Goal: Task Accomplishment & Management: Manage account settings

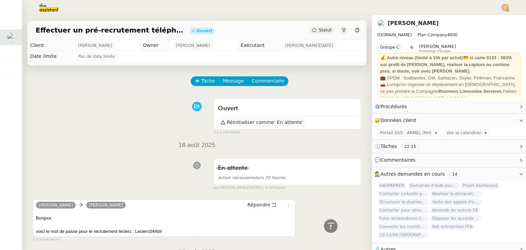
scroll to position [240, 0]
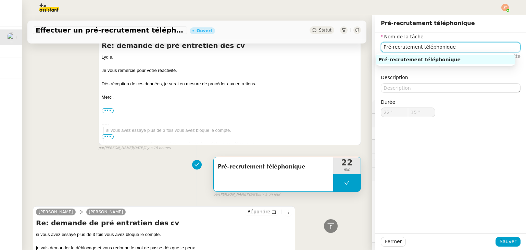
drag, startPoint x: 381, startPoint y: 46, endPoint x: 371, endPoint y: 47, distance: 9.6
click at [375, 47] on div "Nom de la tâche Pré-recrutement téléphonique ⚠️ Privilégiez un titre clair et e…" at bounding box center [450, 80] width 151 height 95
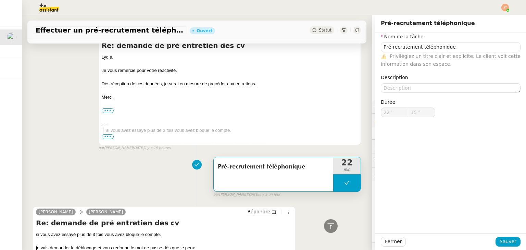
click at [143, 173] on div "Pré-recrutement téléphonique 22 min false par [PERSON_NAME][DATE] [DATE]" at bounding box center [197, 176] width 328 height 44
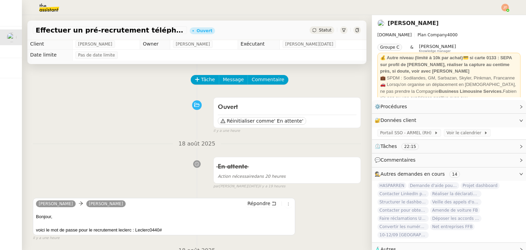
scroll to position [0, 0]
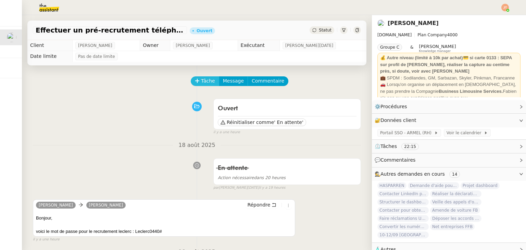
click at [195, 83] on icon at bounding box center [197, 80] width 5 height 5
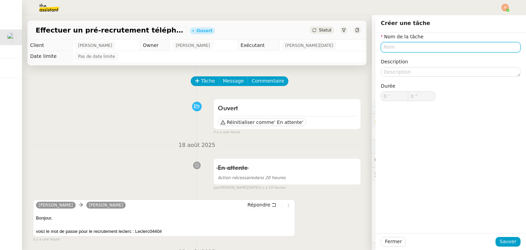
click at [383, 44] on input "text" at bounding box center [451, 47] width 140 height 10
paste input "Pré-recrutement téléphonique"
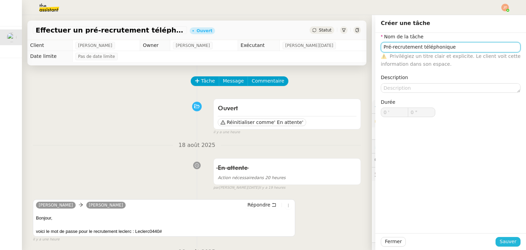
type input "Pré-recrutement téléphonique"
click at [499, 243] on span "Sauver" at bounding box center [507, 241] width 17 height 8
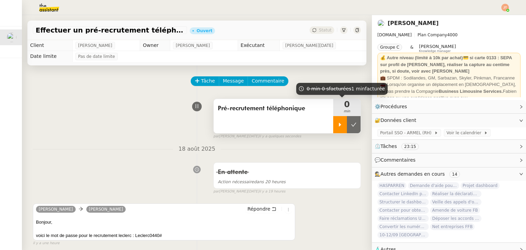
click at [335, 122] on div at bounding box center [340, 124] width 14 height 17
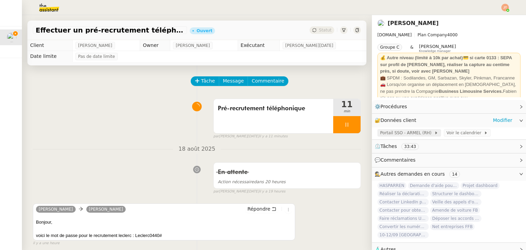
click at [400, 133] on span "Portail SSO - ARMEL (RH)" at bounding box center [407, 132] width 54 height 7
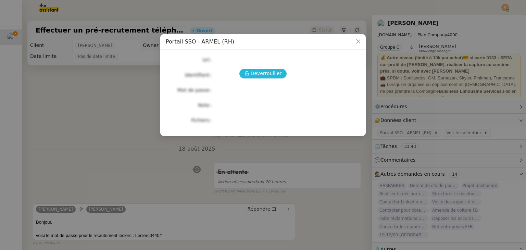
click at [242, 71] on button "Déverrouiller" at bounding box center [263, 74] width 48 height 10
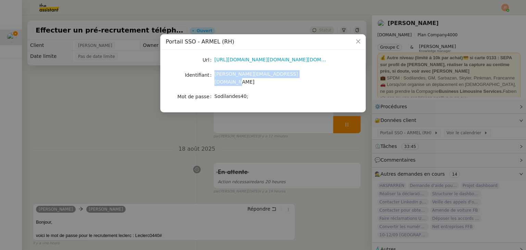
drag, startPoint x: 302, startPoint y: 76, endPoint x: 213, endPoint y: 77, distance: 89.7
click at [213, 77] on nz-form-item "Identifiant [PERSON_NAME][EMAIL_ADDRESS][DOMAIN_NAME]" at bounding box center [263, 78] width 194 height 16
copy nz-form-item "[PERSON_NAME][EMAIL_ADDRESS][DOMAIN_NAME]"
click at [120, 116] on nz-modal-container "Portail SSO - ARMEL (RH) Url [URL][DOMAIN_NAME][DOMAIN_NAME][DOMAIN_NAME] Ident…" at bounding box center [263, 125] width 526 height 250
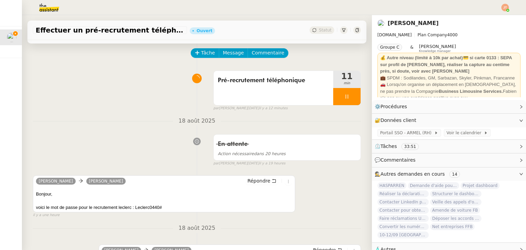
scroll to position [103, 0]
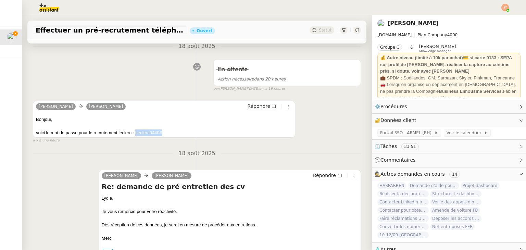
drag, startPoint x: 162, startPoint y: 134, endPoint x: 136, endPoint y: 134, distance: 26.4
click at [136, 134] on div "voici le mot de passe pour le recrutement leclerc : Leclerc0440#" at bounding box center [164, 132] width 256 height 7
copy div "Leclerc0440#"
click at [160, 77] on div "En attente Action nécessaire dans 20 heures false par [PERSON_NAME][DATE] il y …" at bounding box center [197, 73] width 328 height 35
click at [394, 136] on span "Portail SSO - ARMEL (RH)" at bounding box center [407, 132] width 54 height 7
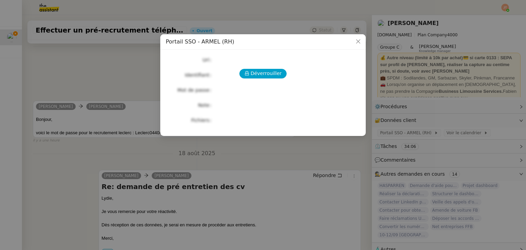
click at [270, 78] on div "Déverrouiller Url Identifiant Mot de passe Note Fichiers Upload" at bounding box center [263, 90] width 194 height 70
click at [270, 77] on span "Déverrouiller" at bounding box center [265, 73] width 31 height 8
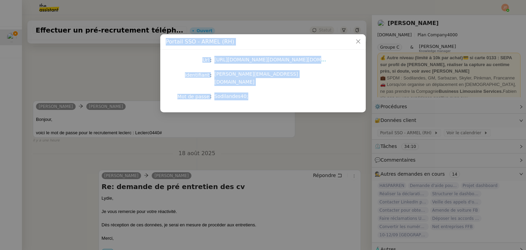
drag, startPoint x: 166, startPoint y: 40, endPoint x: 270, endPoint y: 88, distance: 114.5
click at [270, 88] on div "Portail SSO - ARMEL (RH) Url [URL][DOMAIN_NAME][DOMAIN_NAME][DOMAIN_NAME] Ident…" at bounding box center [262, 73] width 205 height 78
copy div "Portail SSO - ARMEL (RH) Url [URL][DOMAIN_NAME][DOMAIN_NAME][DOMAIN_NAME] Ident…"
click at [125, 86] on nz-modal-container "Portail SSO - ARMEL (RH) Url [URL][DOMAIN_NAME][DOMAIN_NAME][DOMAIN_NAME] Ident…" at bounding box center [263, 125] width 526 height 250
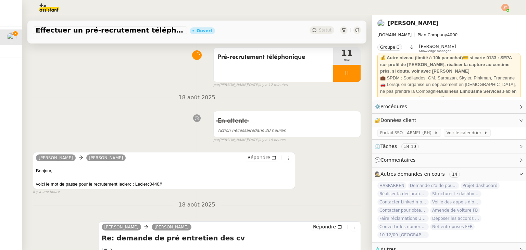
scroll to position [0, 0]
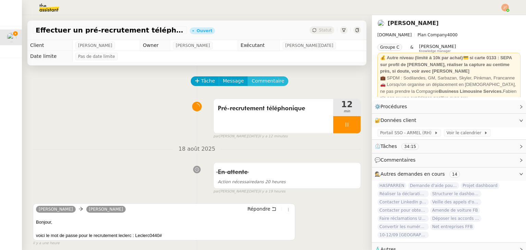
click at [254, 85] on span "Commentaire" at bounding box center [268, 81] width 33 height 8
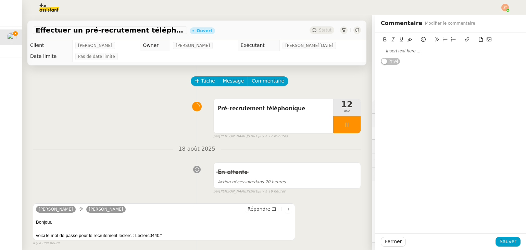
click at [391, 54] on div at bounding box center [451, 51] width 140 height 6
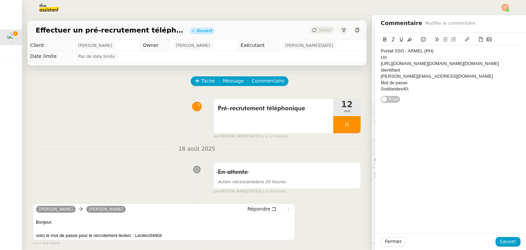
click at [375, 63] on div "Portail SSO - ARMEL (RH) Url [URL][DOMAIN_NAME][DOMAIN_NAME][DOMAIN_NAME] Ident…" at bounding box center [450, 68] width 151 height 70
click at [381, 63] on div "[URL][DOMAIN_NAME][DOMAIN_NAME][DOMAIN_NAME]" at bounding box center [451, 64] width 140 height 6
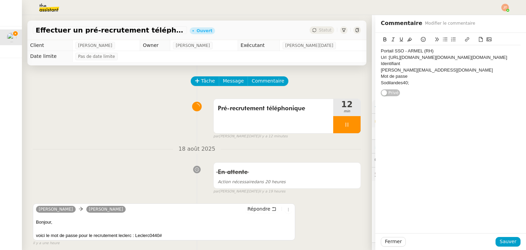
click at [381, 67] on div "Identifiant" at bounding box center [451, 64] width 140 height 6
click at [381, 86] on div "Sodilandes40;" at bounding box center [451, 83] width 140 height 6
click at [505, 240] on span "Sauver" at bounding box center [507, 241] width 17 height 8
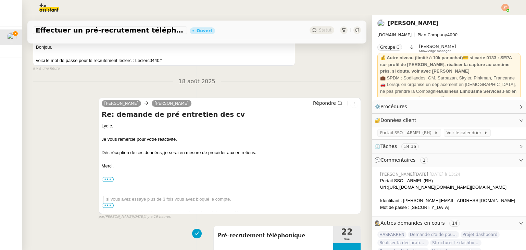
scroll to position [240, 0]
drag, startPoint x: 162, startPoint y: 94, endPoint x: 135, endPoint y: 94, distance: 26.7
click at [135, 63] on div "voici le mot de passe pour le recrutement leclerc : Leclerc0440#" at bounding box center [164, 59] width 256 height 7
copy div "Leclerc0440#"
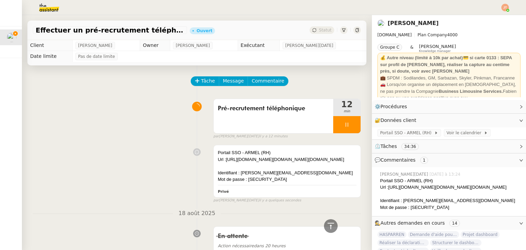
scroll to position [0, 0]
click at [277, 163] on div "Url :[URL][DOMAIN_NAME][DOMAIN_NAME][DOMAIN_NAME]" at bounding box center [287, 159] width 139 height 7
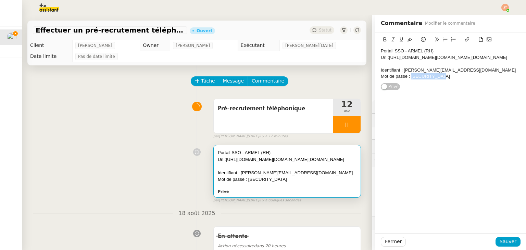
drag, startPoint x: 439, startPoint y: 108, endPoint x: 407, endPoint y: 108, distance: 32.9
click at [407, 79] on div "Mot de passe : [SECURITY_DATA]" at bounding box center [451, 76] width 140 height 6
drag, startPoint x: 441, startPoint y: 106, endPoint x: 406, endPoint y: 108, distance: 34.6
click at [406, 79] on div "Mot de passe : [SECURITY_DATA]" at bounding box center [451, 76] width 140 height 6
click at [407, 39] on icon at bounding box center [409, 39] width 5 height 5
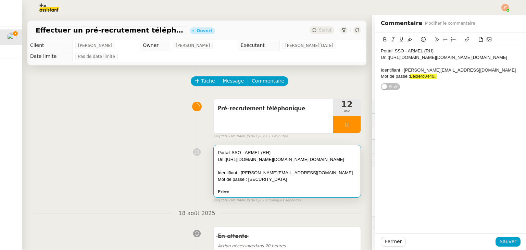
click at [437, 79] on div "Mot de passe : Leclerc0440#" at bounding box center [451, 76] width 140 height 6
click at [499, 240] on span "Sauver" at bounding box center [507, 241] width 17 height 8
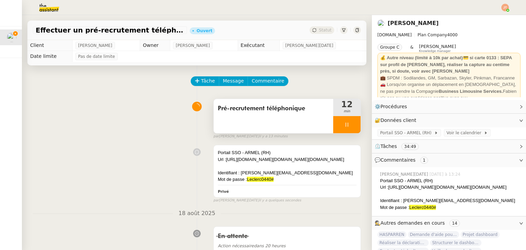
click at [333, 122] on div at bounding box center [346, 124] width 27 height 17
click at [335, 125] on div at bounding box center [340, 124] width 14 height 17
click at [333, 127] on div at bounding box center [346, 124] width 27 height 17
click at [351, 124] on icon at bounding box center [353, 124] width 5 height 5
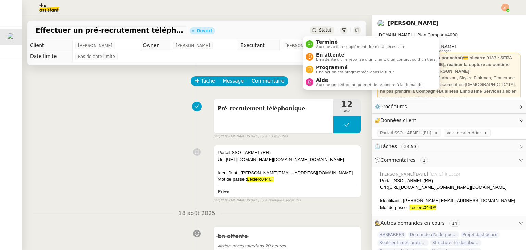
click at [319, 30] on span "Statut" at bounding box center [325, 30] width 13 height 5
click at [325, 80] on span "Aide" at bounding box center [369, 79] width 107 height 5
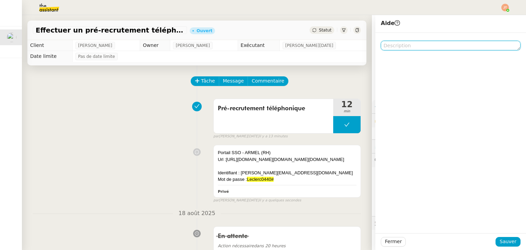
click at [394, 47] on textarea at bounding box center [451, 46] width 140 height 10
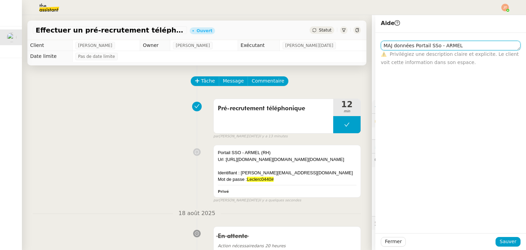
click at [429, 47] on textarea "MAJ données Portail SSo - ARMEL" at bounding box center [451, 46] width 140 height 10
type textarea "MAJ données Portail SSO - ARMEL"
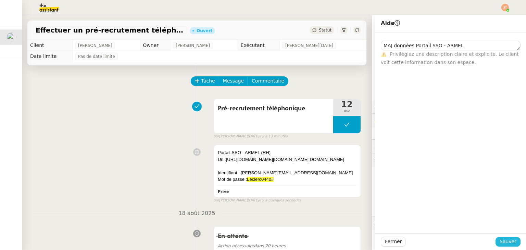
click at [504, 243] on span "Sauver" at bounding box center [507, 241] width 17 height 8
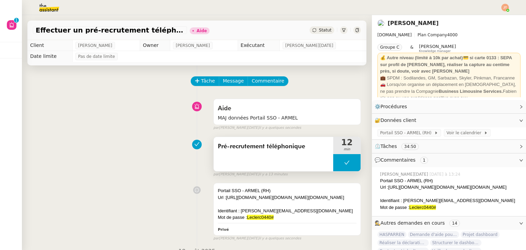
click at [334, 165] on button at bounding box center [346, 162] width 27 height 17
click at [337, 165] on icon at bounding box center [339, 162] width 5 height 5
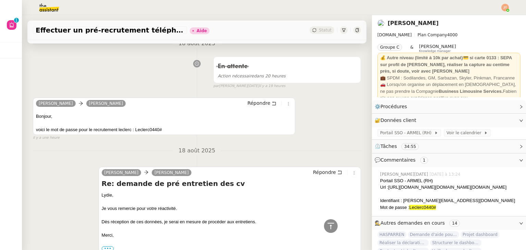
scroll to position [205, 0]
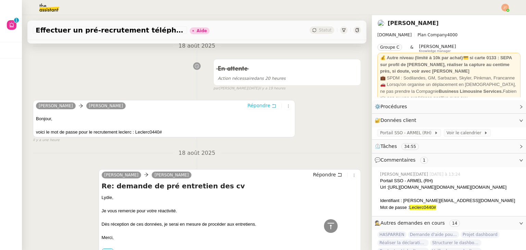
click at [257, 109] on span "Répondre" at bounding box center [258, 105] width 23 height 7
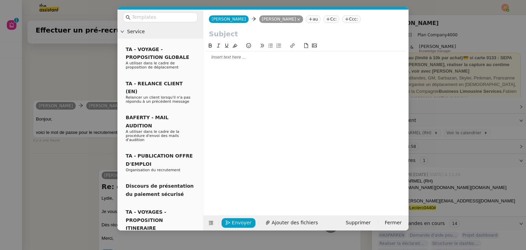
click at [224, 35] on input "text" at bounding box center [306, 34] width 194 height 10
click at [226, 59] on div at bounding box center [305, 57] width 199 height 6
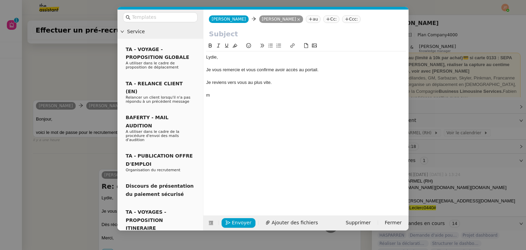
scroll to position [295, 0]
click at [92, 78] on nz-modal-container "Service TA - VOYAGE - PROPOSITION GLOBALE A utiliser dans le cadre de propositi…" at bounding box center [263, 125] width 526 height 250
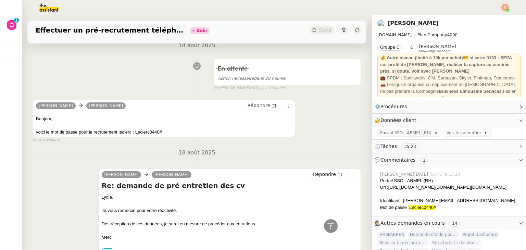
scroll to position [332, 0]
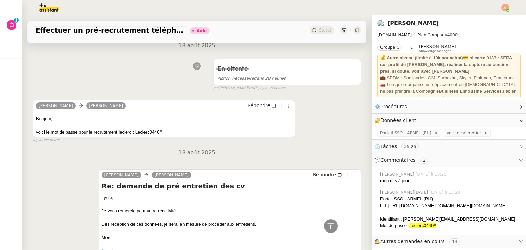
drag, startPoint x: 36, startPoint y: 30, endPoint x: 168, endPoint y: 32, distance: 132.1
click at [168, 32] on span "Effectuer un pré-recrutement téléphonique" at bounding box center [110, 30] width 149 height 7
copy span "Effectuer un pré-recrutement téléphonique"
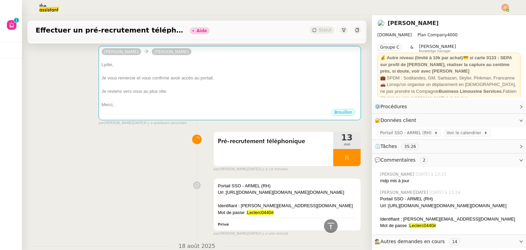
scroll to position [24, 0]
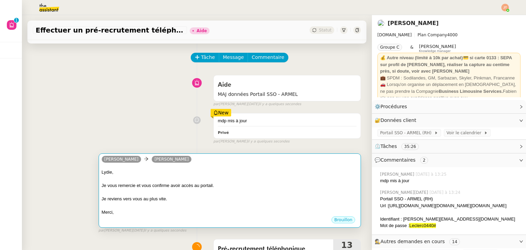
click at [197, 178] on div at bounding box center [230, 179] width 256 height 7
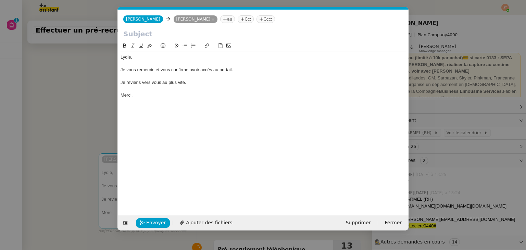
scroll to position [0, 14]
click at [160, 35] on input "text" at bounding box center [263, 34] width 280 height 10
paste input "Effectuer un pré-recrutement téléphonique"
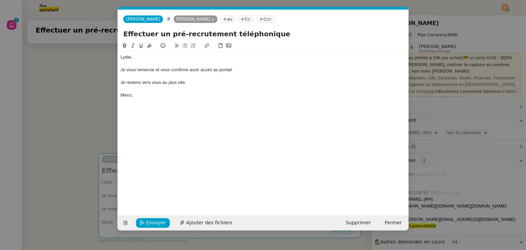
type input "Effectuer un pré-recrutement téléphonique"
click at [89, 141] on nz-modal-container "Service TA - VOYAGE - PROPOSITION GLOBALE A utiliser dans le cadre de propositi…" at bounding box center [263, 125] width 526 height 250
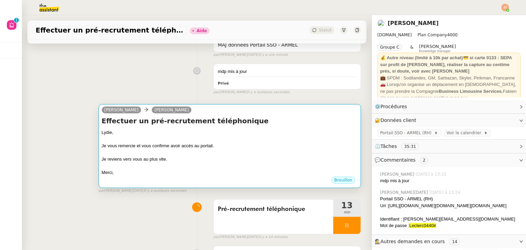
scroll to position [171, 0]
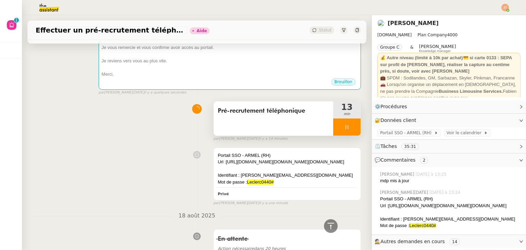
click at [333, 128] on div at bounding box center [346, 126] width 27 height 17
click at [337, 129] on icon at bounding box center [339, 126] width 5 height 5
click at [341, 127] on div at bounding box center [346, 126] width 27 height 17
click at [351, 127] on icon at bounding box center [353, 126] width 5 height 5
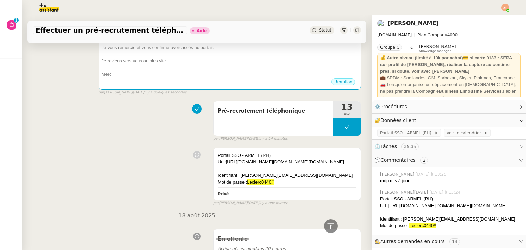
click at [321, 29] on span "Statut" at bounding box center [325, 30] width 13 height 5
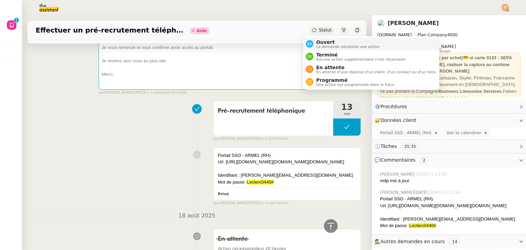
click at [321, 41] on span "Ouvert" at bounding box center [348, 41] width 64 height 5
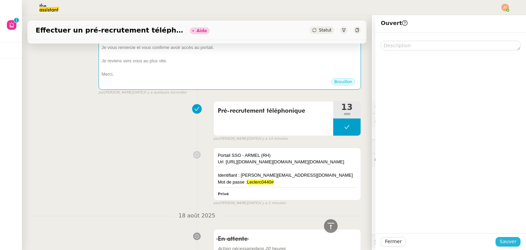
click at [506, 243] on span "Sauver" at bounding box center [507, 241] width 17 height 8
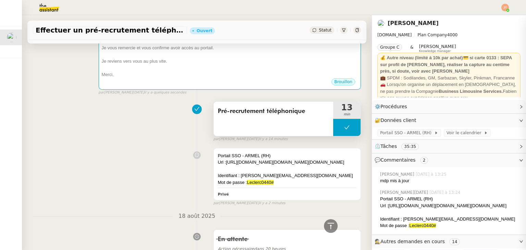
click at [333, 131] on button at bounding box center [346, 127] width 27 height 17
click at [333, 131] on div at bounding box center [340, 127] width 14 height 17
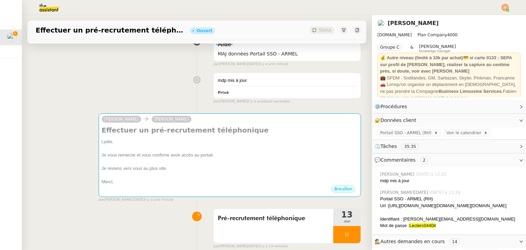
scroll to position [103, 0]
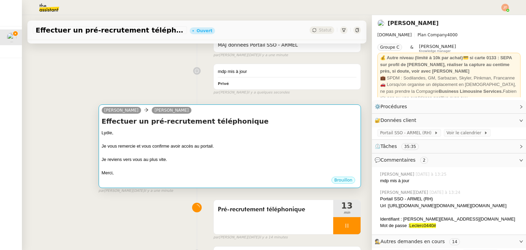
click at [190, 141] on div at bounding box center [230, 139] width 256 height 7
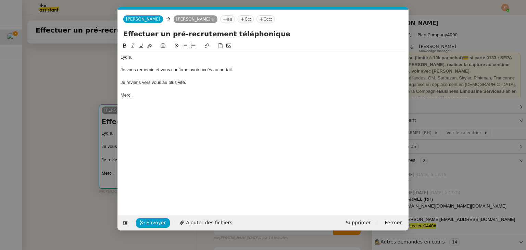
scroll to position [0, 14]
click at [153, 222] on span "Envoyer" at bounding box center [156, 223] width 20 height 8
click at [153, 222] on span "Confirmer l'envoi" at bounding box center [166, 223] width 41 height 8
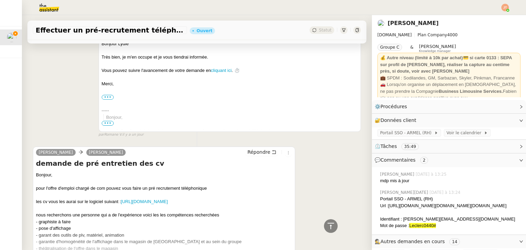
scroll to position [1014, 0]
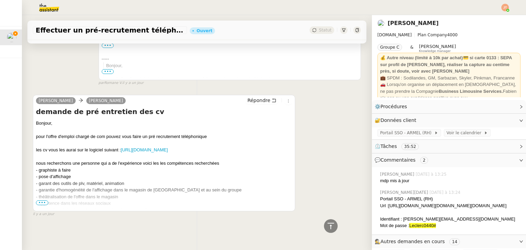
click at [42, 200] on span "•••" at bounding box center [42, 202] width 12 height 5
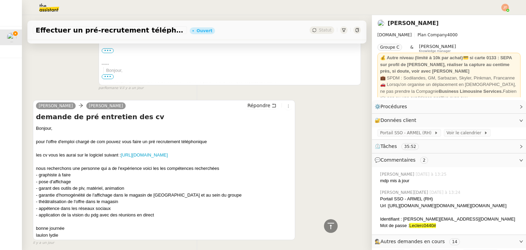
scroll to position [1057, 0]
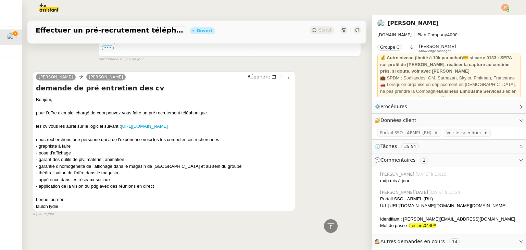
drag, startPoint x: 36, startPoint y: 159, endPoint x: 158, endPoint y: 206, distance: 130.6
click at [158, 206] on div "Bonjour, pour l'offre d'emploi chargé de com pouvez vous faire un pré recruteme…" at bounding box center [164, 153] width 256 height 114
copy div "nous recherchons une personne qui a de l'expérience voici les les compétences r…"
click at [136, 120] on div "Bonjour, pour l'offre d'emploi chargé de com pouvez vous faire un pré recruteme…" at bounding box center [164, 153] width 256 height 114
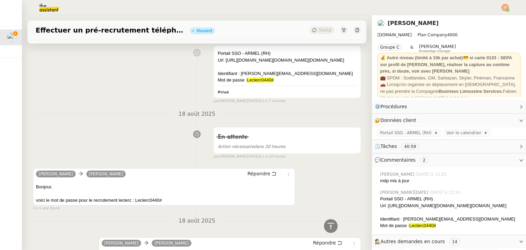
scroll to position [445, 0]
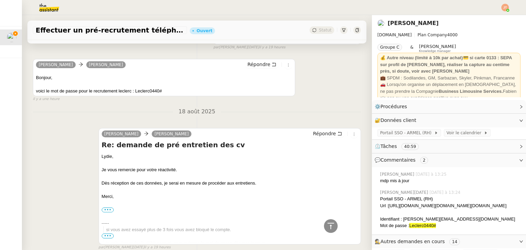
click at [247, 69] on div "Répondre" at bounding box center [268, 65] width 47 height 8
click at [250, 68] on span "Répondre" at bounding box center [258, 64] width 23 height 7
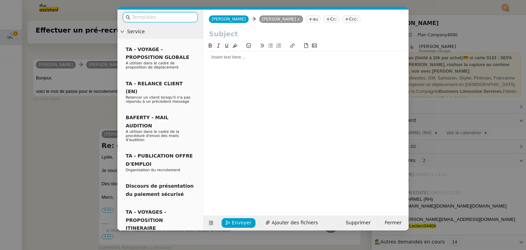
click at [224, 63] on div at bounding box center [305, 57] width 199 height 12
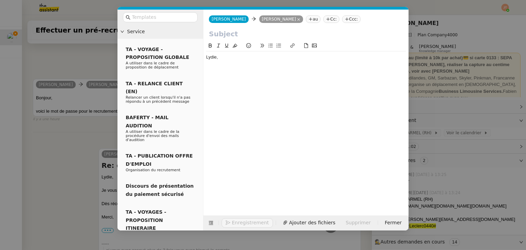
scroll to position [508, 0]
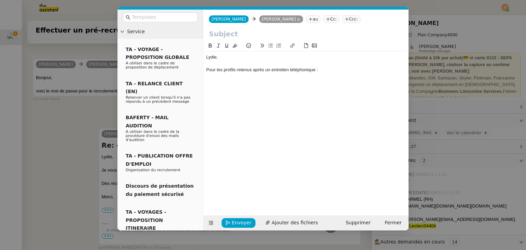
click at [209, 68] on div "Pour les profils retenus après un entretien téléphonique :" at bounding box center [305, 70] width 199 height 6
drag, startPoint x: 215, startPoint y: 69, endPoint x: 203, endPoint y: 71, distance: 12.5
click at [203, 71] on nz-spin "[PERSON_NAME], Pour les profils retenus après un entretien téléphonique :" at bounding box center [305, 125] width 205 height 166
click at [338, 72] on div "Concernant les profils retenus après un entretien téléphonique :" at bounding box center [305, 70] width 199 height 6
click at [285, 68] on div "Concernant les profils retenus après un entretien téléphonique :" at bounding box center [305, 70] width 199 height 6
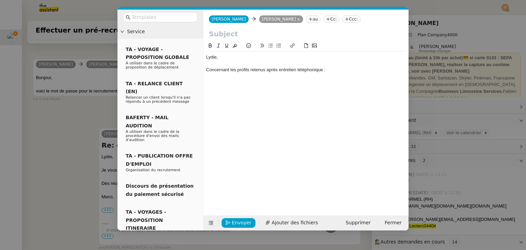
click at [331, 70] on div "Concernant les profils retenus après entretien téléphonique :" at bounding box center [305, 70] width 199 height 6
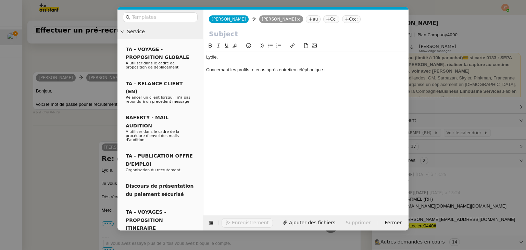
scroll to position [521, 0]
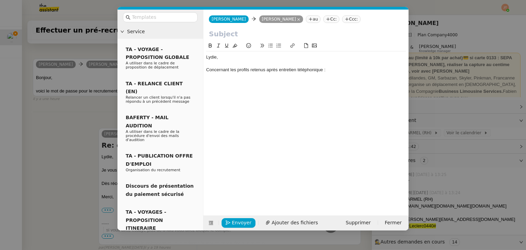
click at [271, 46] on icon at bounding box center [270, 45] width 5 height 5
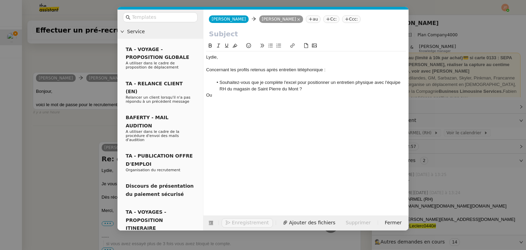
scroll to position [550, 0]
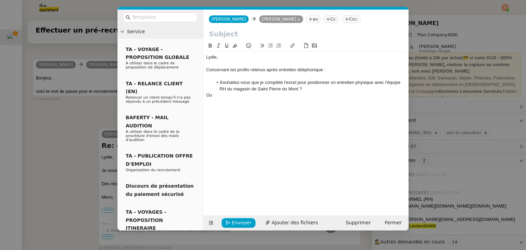
click at [269, 44] on icon at bounding box center [270, 45] width 5 height 5
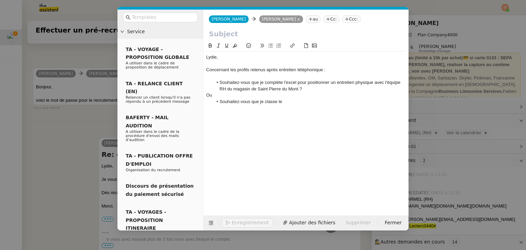
scroll to position [559, 0]
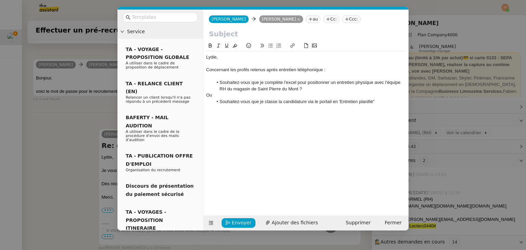
click at [278, 101] on li "Souhaitez-vous que je classe la candidature via le portail en 'Entretien planif…" at bounding box center [309, 102] width 193 height 6
click at [0, 0] on lt-div at bounding box center [0, 0] width 0 height 0
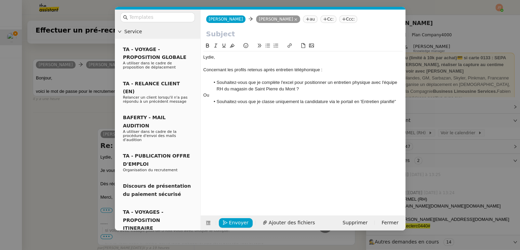
click at [354, 93] on div "Ou" at bounding box center [303, 95] width 199 height 6
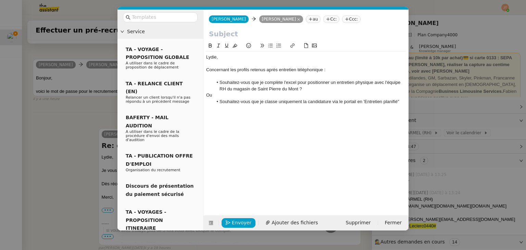
click at [390, 100] on li "Souhaitez-vous que je classe uniquement la candidature via le portail en 'Entre…" at bounding box center [309, 102] width 193 height 6
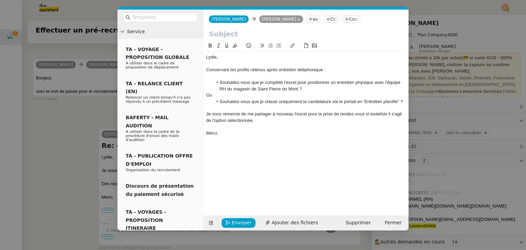
scroll to position [586, 0]
click at [298, 113] on div "Je vous remercie de me partager à nouveau l'excel pour la prise de rendez-vous …" at bounding box center [305, 117] width 199 height 13
click at [0, 0] on lt-span "Excel" at bounding box center [0, 0] width 0 height 0
click at [290, 82] on li "Souhaitez-vous que je complète l'excel pour positionner un entretien physique a…" at bounding box center [309, 85] width 193 height 13
click at [0, 0] on lt-div "Faute de frappe possible trouvée. Excel excès excelle excella excellé Ignorer" at bounding box center [0, 0] width 0 height 0
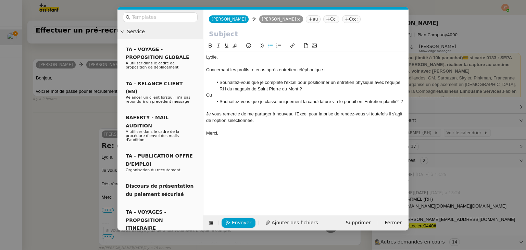
click at [0, 0] on lt-span "Excel" at bounding box center [0, 0] width 0 height 0
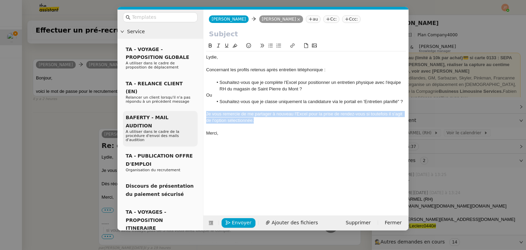
drag, startPoint x: 256, startPoint y: 121, endPoint x: 195, endPoint y: 115, distance: 61.6
click at [195, 115] on nz-layout "Service TA - VOYAGE - PROPOSITION GLOBALE A utiliser dans le cadre de propositi…" at bounding box center [262, 120] width 291 height 221
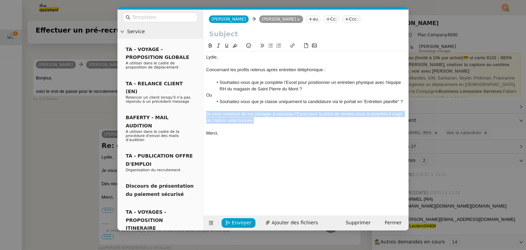
click at [219, 45] on icon at bounding box center [218, 46] width 3 height 4
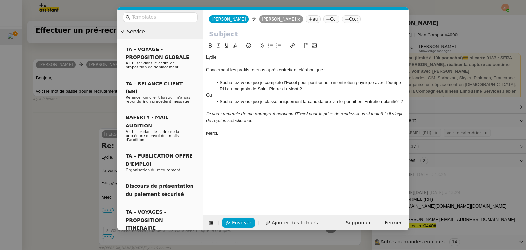
click at [47, 91] on nz-modal-container "Service TA - VOYAGE - PROPOSITION GLOBALE A utiliser dans le cadre de propositi…" at bounding box center [263, 125] width 526 height 250
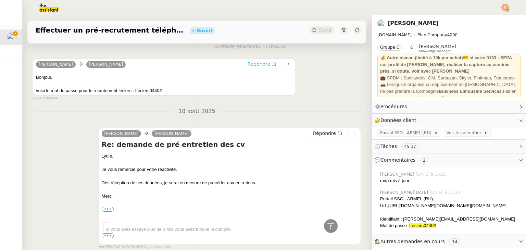
scroll to position [585, 0]
drag, startPoint x: 35, startPoint y: 31, endPoint x: 168, endPoint y: 30, distance: 133.1
click at [168, 30] on span "Effectuer un pré-recrutement téléphonique" at bounding box center [110, 30] width 149 height 7
copy span "Effectuer un pré-recrutement téléphonique"
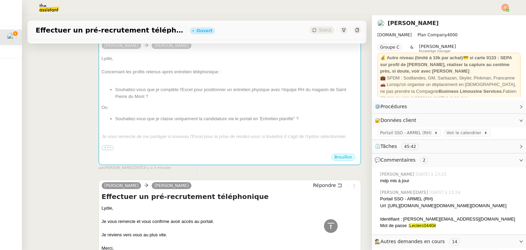
scroll to position [0, 0]
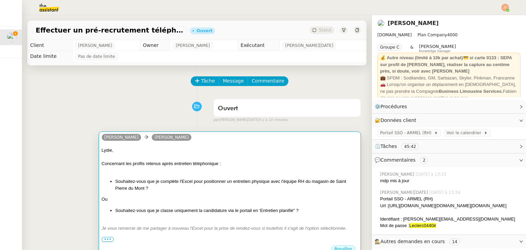
click at [151, 152] on div "Lydie," at bounding box center [230, 150] width 256 height 7
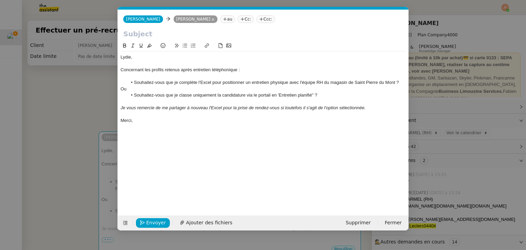
scroll to position [0, 14]
click at [147, 33] on input "text" at bounding box center [263, 34] width 280 height 10
paste input "Effectuer un pré-recrutement téléphonique"
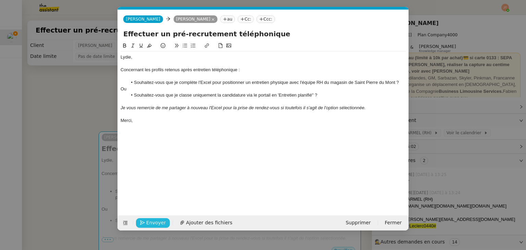
type input "Effectuer un pré-recrutement téléphonique"
click at [158, 221] on span "Envoyer" at bounding box center [156, 223] width 20 height 8
click at [158, 221] on span "Confirmer l'envoi" at bounding box center [166, 223] width 41 height 8
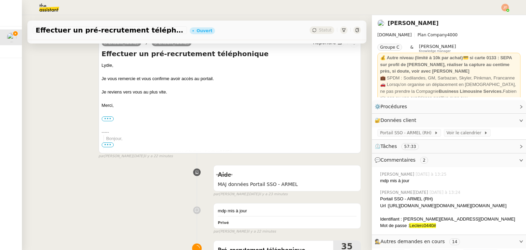
scroll to position [308, 0]
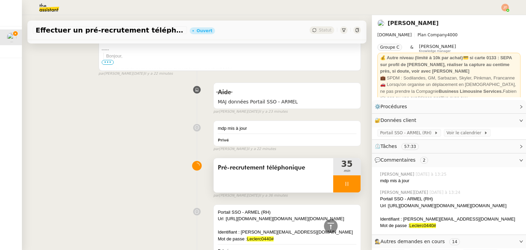
click at [243, 172] on span "Pré-recrutement téléphonique" at bounding box center [273, 168] width 111 height 10
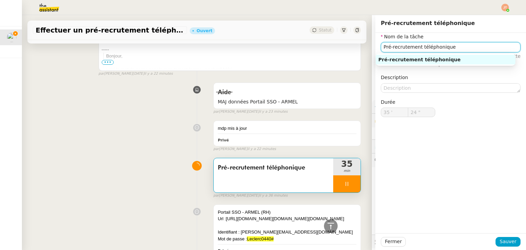
drag, startPoint x: 448, startPoint y: 50, endPoint x: 365, endPoint y: 55, distance: 83.0
click at [365, 55] on app-ticket "Effectuer un pré-recrutement téléphonique Ouvert Statut Client [PERSON_NAME] Ow…" at bounding box center [274, 132] width 504 height 235
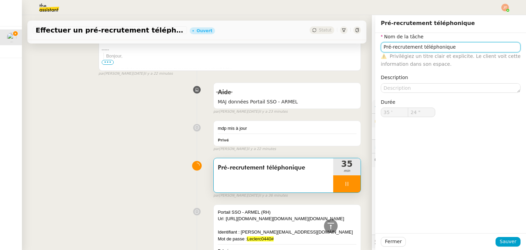
type input "25 ""
type input "tri"
type input "26 ""
type input "tri des can"
type input "27 ""
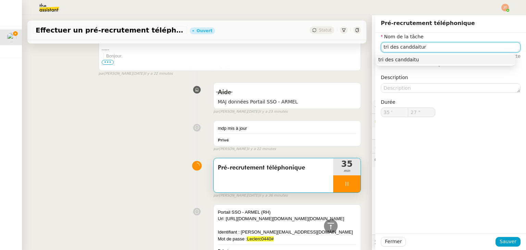
type input "tri des canddaiture"
type input "28 ""
type input "tri des canddai"
type input "29 ""
type input "tri des cand"
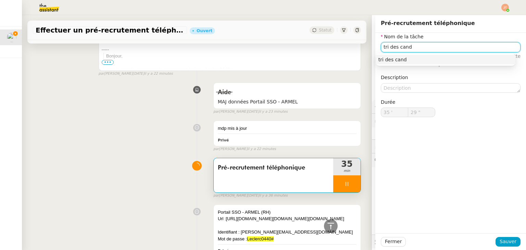
type input "30 ""
type input "tri des candidatu"
type input "31 ""
type input "tri des candidat"
type input "32 ""
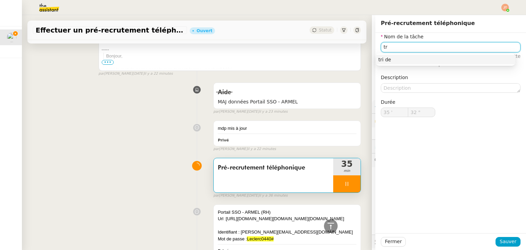
type input "t"
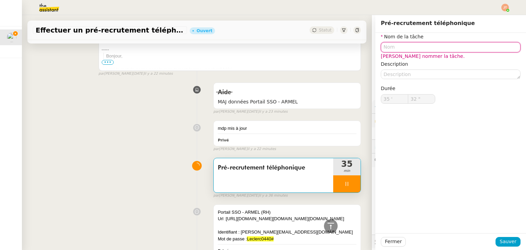
type input "33 ""
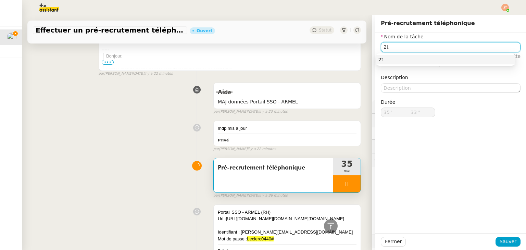
type input "2tu"
type input "34 ""
type input "2"
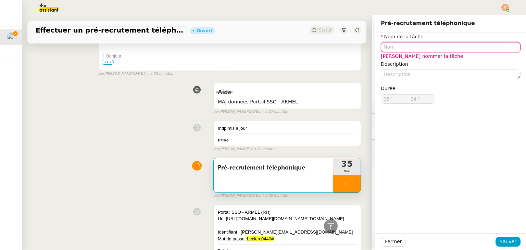
type input "35 ""
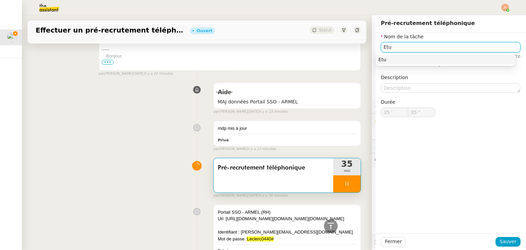
type input "Etud"
type input "36 ""
type input "Etude"
type input "37 ""
type input "Etude des c"
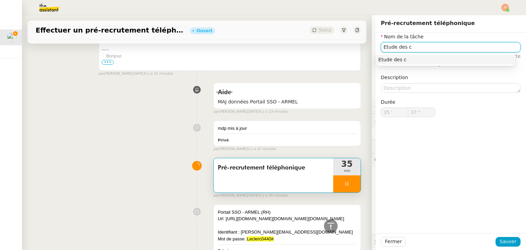
type input "38 ""
type input "Etude des ca"
type input "39 ""
type input "Etude des candia"
type input "40 ""
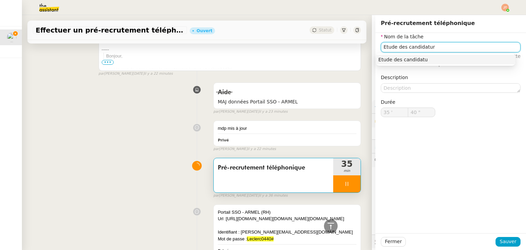
type input "Etude des candidature"
type input "41 ""
type input "Etude des candidatures"
type input "42 ""
type input "Etude des candidatures"
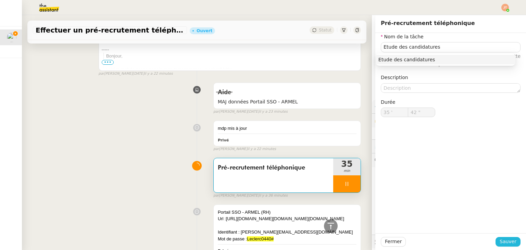
type input "43 ""
click at [506, 245] on span "Sauver" at bounding box center [507, 241] width 17 height 8
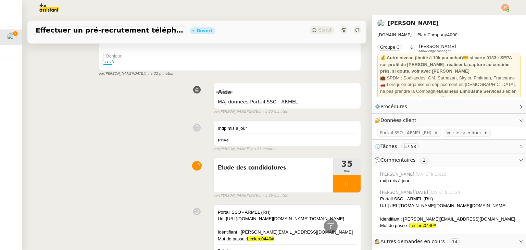
click at [144, 73] on span "il y a 22 minutes" at bounding box center [158, 74] width 29 height 6
click at [157, 167] on div "Etude des candidatures 35 min false par [PERSON_NAME][DATE] il y a 36 minutes" at bounding box center [197, 177] width 328 height 44
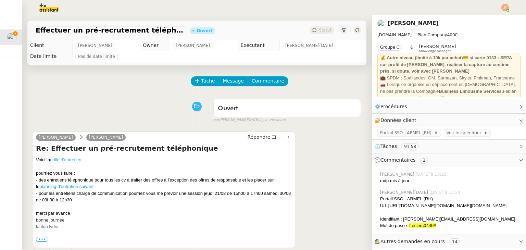
click at [65, 162] on link "grille d'entretien" at bounding box center [65, 159] width 31 height 5
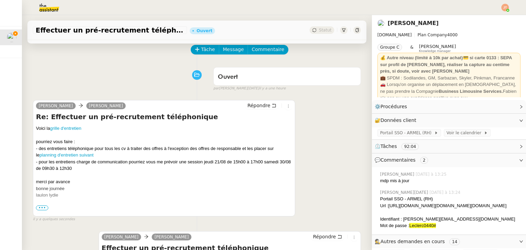
scroll to position [34, 0]
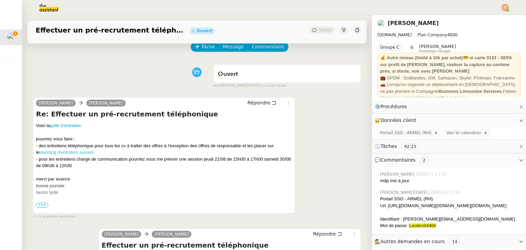
click at [80, 154] on link "planning d'entretien suivant" at bounding box center [66, 152] width 54 height 5
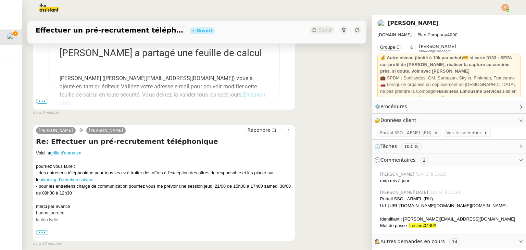
scroll to position [274, 0]
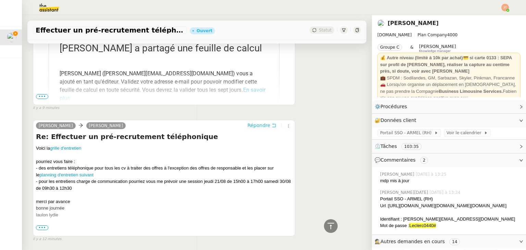
click at [247, 126] on span "Répondre" at bounding box center [258, 125] width 23 height 7
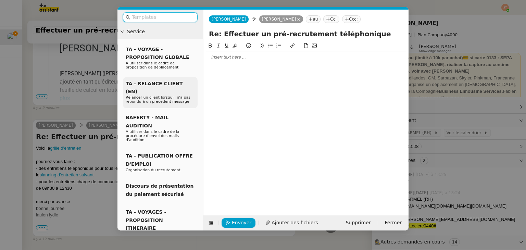
scroll to position [327, 0]
click at [232, 66] on div at bounding box center [305, 123] width 199 height 163
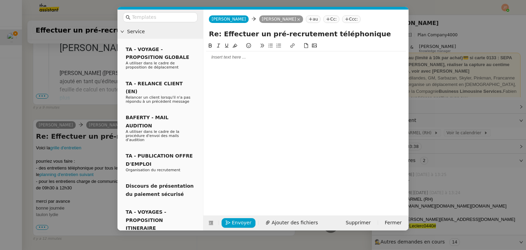
click at [232, 63] on div at bounding box center [305, 123] width 199 height 163
click at [232, 60] on div at bounding box center [305, 57] width 199 height 6
click at [82, 123] on nz-modal-container "Service TA - VOYAGE - PROPOSITION GLOBALE A utiliser dans le cadre de propositi…" at bounding box center [263, 125] width 526 height 250
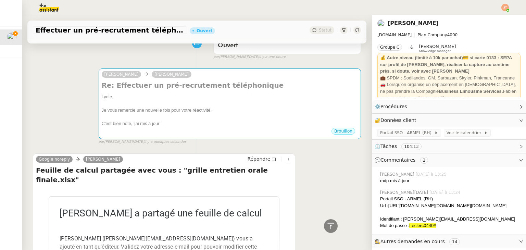
scroll to position [0, 0]
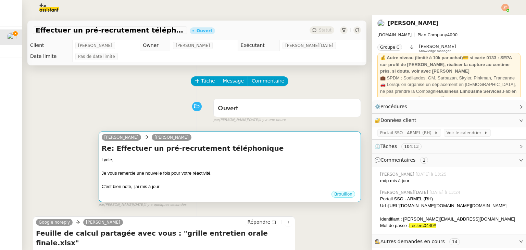
click at [209, 189] on div "C'est bien noté, j'ai mis à jour" at bounding box center [230, 186] width 256 height 7
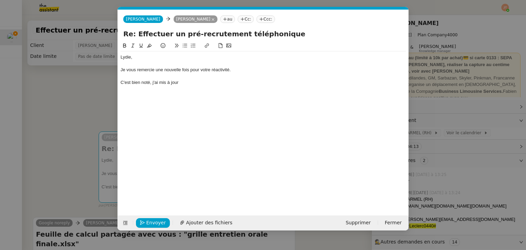
scroll to position [0, 14]
click at [192, 85] on div "C'est bien noté, j'ai mis à jour" at bounding box center [262, 82] width 285 height 6
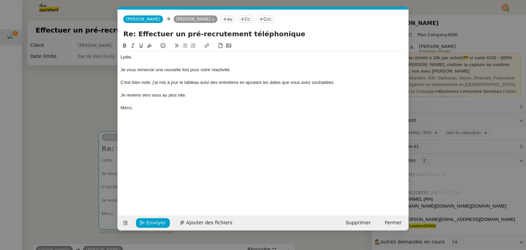
click at [200, 84] on div "C'est bien noté, j'ai mis à jour le tableau suivi des entretiens en ajoutant le…" at bounding box center [262, 82] width 285 height 6
click at [239, 82] on div "C'est bien noté, j'ai mis à jour le tableau "suivi des entretiens en ajoutant l…" at bounding box center [262, 82] width 285 height 6
click at [226, 100] on div at bounding box center [262, 102] width 285 height 6
click at [157, 221] on span "Envoyer" at bounding box center [156, 223] width 20 height 8
click at [157, 221] on span "Confirmer l'envoi" at bounding box center [166, 223] width 41 height 8
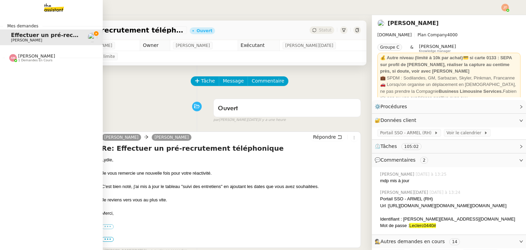
click at [29, 59] on span "1 demandes en cours" at bounding box center [35, 61] width 34 height 4
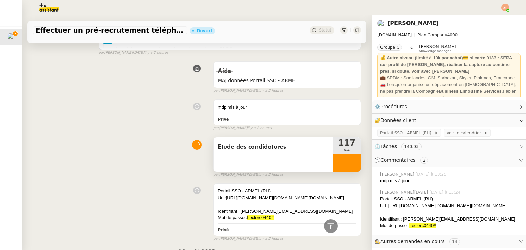
scroll to position [855, 0]
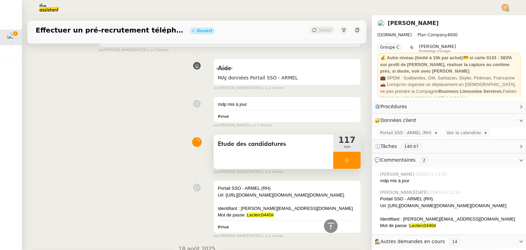
click at [254, 150] on div "Etude des candidatures" at bounding box center [273, 144] width 111 height 11
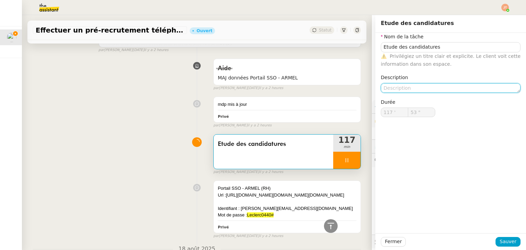
click at [396, 87] on textarea at bounding box center [451, 88] width 140 height 10
type input "54 ""
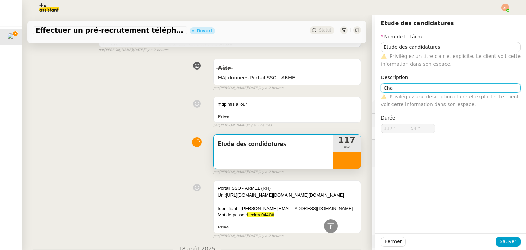
type textarea "Char"
type input "55 ""
type textarea "Chargé de co"
type input "56 ""
type textarea "Chargé de communica"
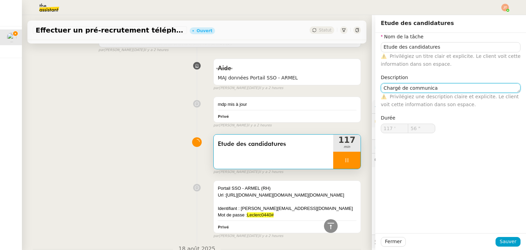
type input "57 ""
type textarea "Chargé de communication"
type input "59 ""
click at [393, 87] on textarea "Chargé de communication" at bounding box center [451, 88] width 140 height 10
type textarea "Chargé( de communication"
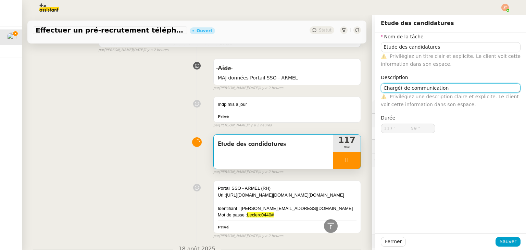
type input "118 '"
type input "0 ""
type textarea "Chargé(e) de communication"
type input "2 ""
type textarea "Chargé(e) de communication"
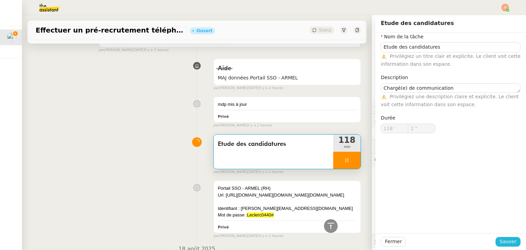
click at [507, 244] on span "Sauver" at bounding box center [507, 241] width 17 height 8
type input "3 ""
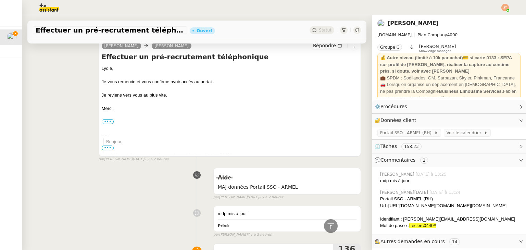
scroll to position [855, 0]
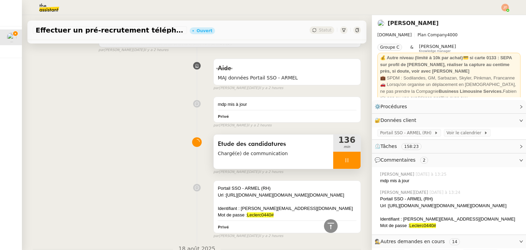
click at [343, 160] on div at bounding box center [346, 160] width 27 height 17
click at [337, 162] on icon at bounding box center [339, 159] width 5 height 5
click at [334, 161] on div at bounding box center [346, 160] width 27 height 17
click at [351, 162] on icon at bounding box center [353, 160] width 5 height 4
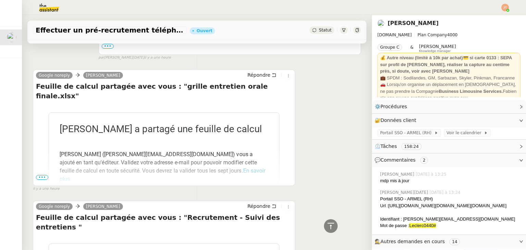
scroll to position [34, 0]
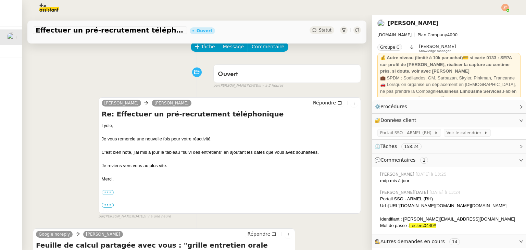
click at [201, 54] on div "Tâche Message Commentaire" at bounding box center [275, 50] width 169 height 16
click at [201, 53] on div "Tâche Message Commentaire" at bounding box center [275, 50] width 169 height 16
click at [201, 50] on span "Tâche" at bounding box center [208, 47] width 14 height 8
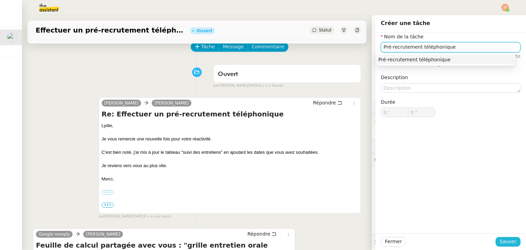
type input "Pré-recrutement téléphonique"
click at [502, 237] on span "Sauver" at bounding box center [507, 241] width 17 height 8
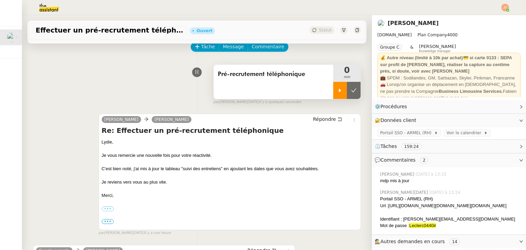
click at [337, 93] on icon at bounding box center [339, 90] width 5 height 5
click at [261, 87] on div "Pré-recrutement téléphonique" at bounding box center [273, 82] width 119 height 34
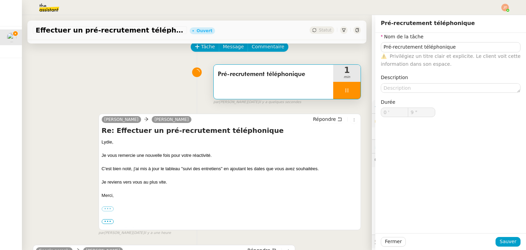
click at [267, 93] on div "Pré-recrutement téléphonique" at bounding box center [273, 82] width 119 height 34
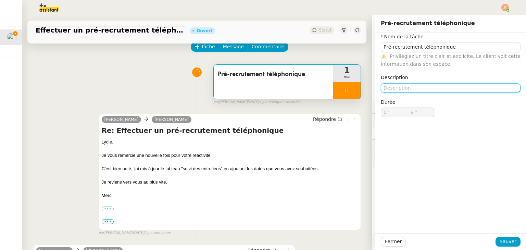
type input "10 ""
click at [391, 91] on textarea at bounding box center [451, 88] width 140 height 10
paste textarea "Chargé(e) de Communication Groupe"
type textarea "Chargé(e) de Communication Groupe"
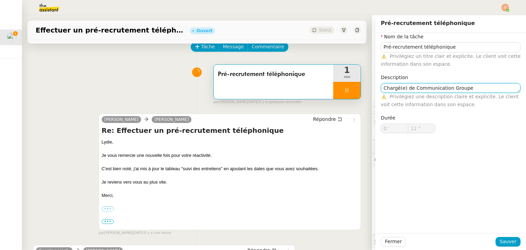
click at [463, 89] on textarea "Chargé(e) de Communication Groupe" at bounding box center [451, 88] width 140 height 10
drag, startPoint x: 463, startPoint y: 88, endPoint x: 444, endPoint y: 87, distance: 18.5
click at [444, 87] on textarea "Chargé(e) de Communication Groupe" at bounding box center [451, 88] width 140 height 10
type input "14 ""
type textarea "Chargé(e) de Communication"
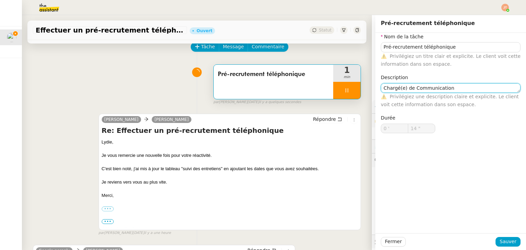
type input "15 ""
type textarea "Chargé(e) de Communication"
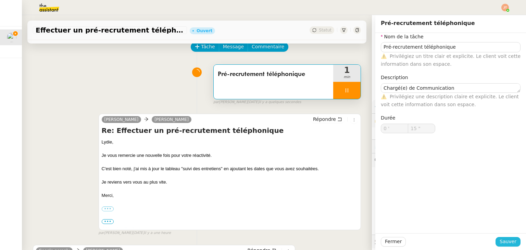
click at [502, 245] on span "Sauver" at bounding box center [507, 241] width 17 height 8
type input "16 ""
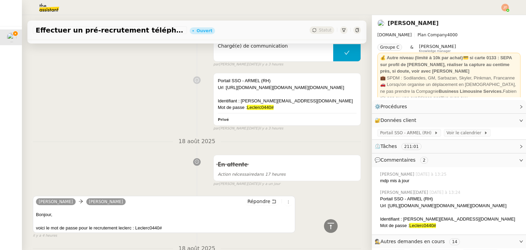
scroll to position [890, 0]
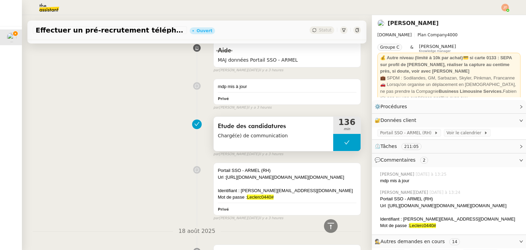
click at [333, 144] on button at bounding box center [346, 142] width 27 height 17
click at [339, 144] on icon at bounding box center [340, 142] width 2 height 4
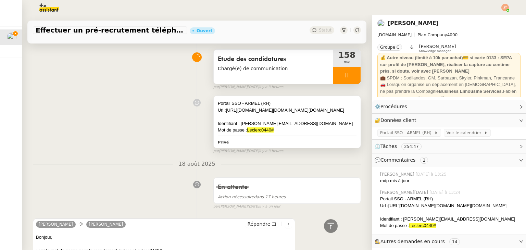
scroll to position [958, 0]
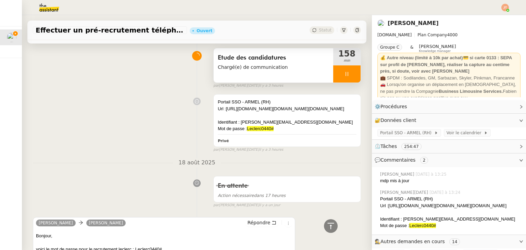
click at [337, 81] on div at bounding box center [346, 73] width 27 height 17
click at [347, 77] on button at bounding box center [354, 73] width 14 height 17
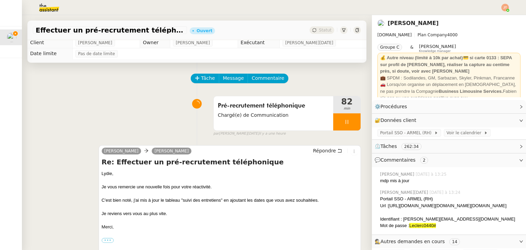
scroll to position [0, 0]
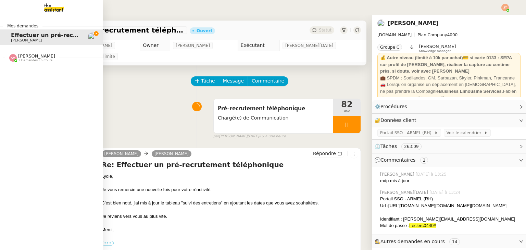
click at [30, 62] on span "1 demandes en cours" at bounding box center [35, 61] width 34 height 4
click at [31, 72] on span "Contacter LinkedIn pour 'open to work'" at bounding box center [72, 70] width 123 height 7
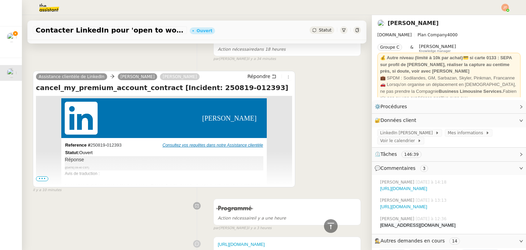
scroll to position [34, 0]
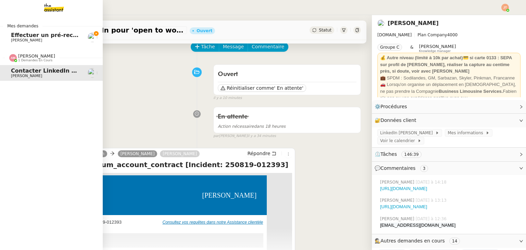
click at [25, 37] on span "Effectuer un pré-recrutement téléphonique" at bounding box center [77, 35] width 133 height 7
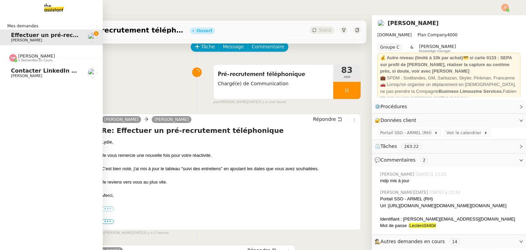
click at [27, 56] on span "[PERSON_NAME]" at bounding box center [36, 55] width 37 height 5
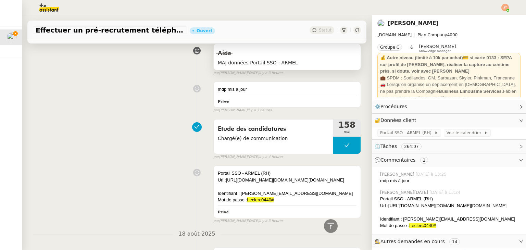
scroll to position [890, 0]
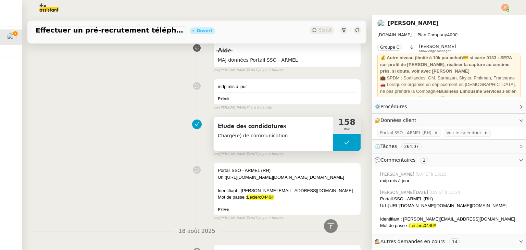
click at [267, 128] on span "Etude des candidatures" at bounding box center [273, 126] width 111 height 10
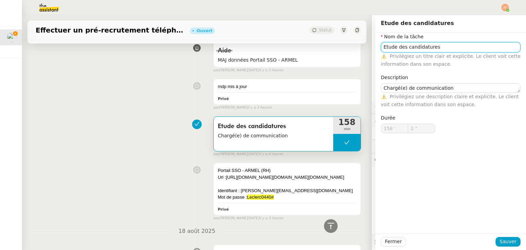
click at [435, 48] on input "Etude des candidatures" at bounding box center [451, 47] width 140 height 10
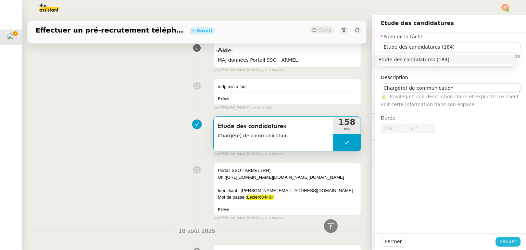
click at [505, 241] on span "Sauver" at bounding box center [507, 241] width 17 height 8
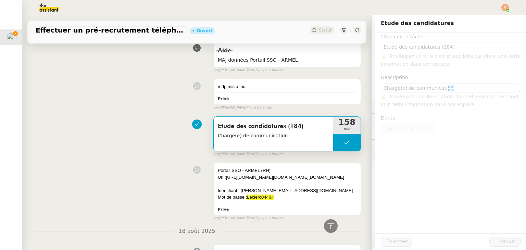
type input "Etude des candidatures (184)"
type textarea "Chargé(e) de communication"
type input "158 '"
type input "2 ""
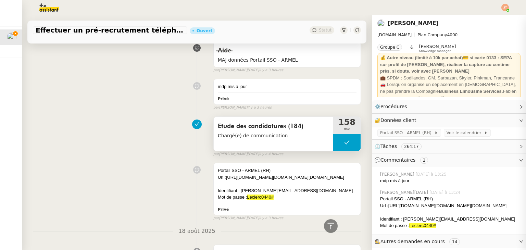
click at [333, 140] on button at bounding box center [346, 142] width 27 height 17
click at [333, 144] on div at bounding box center [340, 142] width 14 height 17
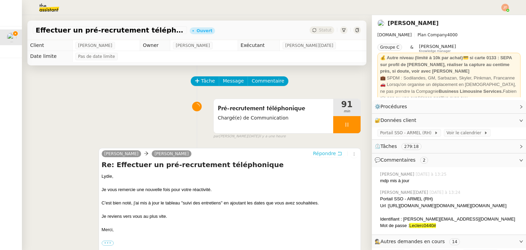
click at [316, 156] on span "Répondre" at bounding box center [324, 153] width 23 height 7
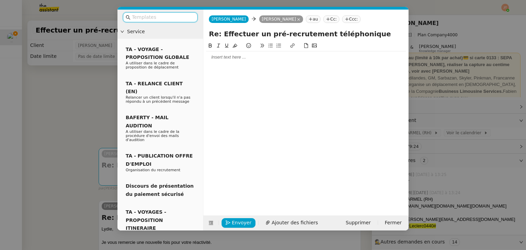
click at [232, 64] on div at bounding box center [305, 123] width 199 height 163
click at [228, 59] on div at bounding box center [305, 57] width 199 height 6
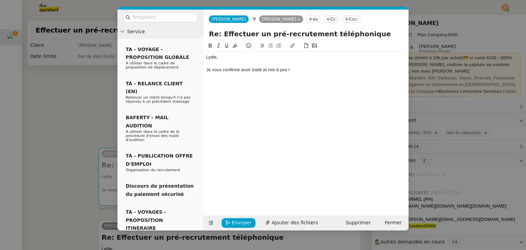
click at [82, 101] on nz-modal-container "Service TA - VOYAGE - PROPOSITION GLOBALE A utiliser dans le cadre de propositi…" at bounding box center [263, 125] width 526 height 250
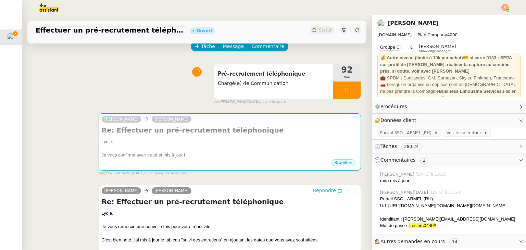
scroll to position [34, 0]
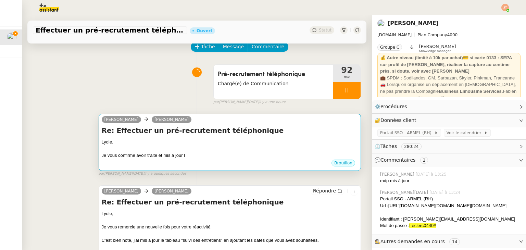
click at [199, 150] on div at bounding box center [230, 148] width 256 height 7
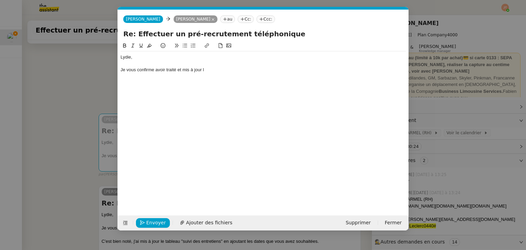
scroll to position [0, 14]
click at [208, 70] on div "Je vous confirme avoir traité et mis à jour l" at bounding box center [262, 70] width 285 height 6
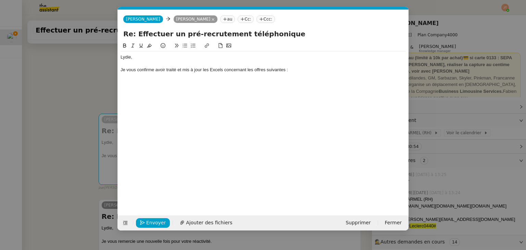
click at [186, 47] on icon at bounding box center [184, 45] width 5 height 5
click at [143, 85] on li at bounding box center [266, 82] width 279 height 6
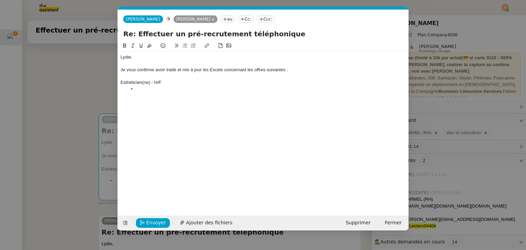
click at [120, 82] on div "Esthéticien(ne) - H/F" at bounding box center [262, 82] width 285 height 6
click at [183, 47] on icon at bounding box center [184, 45] width 5 height 5
click at [140, 93] on li at bounding box center [266, 95] width 279 height 6
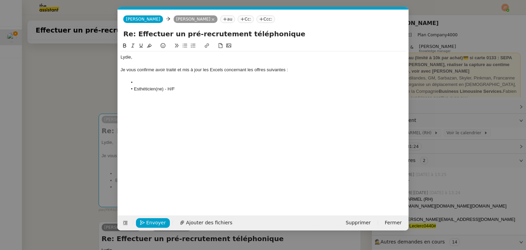
click at [145, 83] on li at bounding box center [266, 82] width 279 height 6
click at [63, 103] on nz-modal-container "Service TA - VOYAGE - PROPOSITION GLOBALE A utiliser dans le cadre de propositi…" at bounding box center [263, 125] width 526 height 250
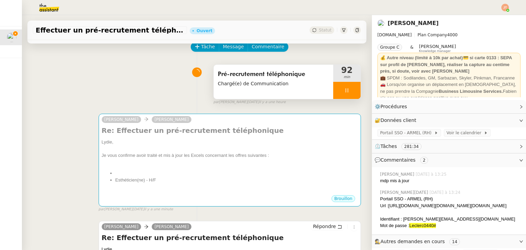
click at [247, 87] on span "Chargé(e) de Communication" at bounding box center [273, 84] width 111 height 8
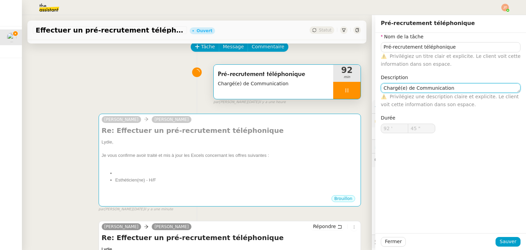
type input "46 ""
drag, startPoint x: 448, startPoint y: 88, endPoint x: 342, endPoint y: 88, distance: 106.1
click at [342, 88] on app-ticket "Effectuer un pré-recrutement téléphonique Ouvert Statut Client [PERSON_NAME] Ow…" at bounding box center [274, 132] width 504 height 235
click at [105, 100] on div "Pré-recrutement téléphonique Chargé(e) de Communication 92 min false par [PERSO…" at bounding box center [197, 83] width 328 height 44
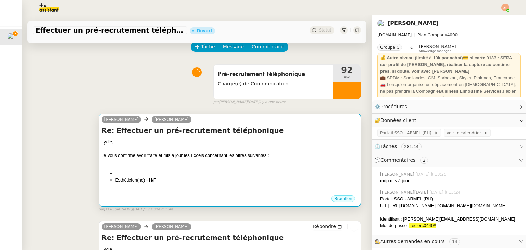
click at [137, 173] on li at bounding box center [236, 173] width 242 height 7
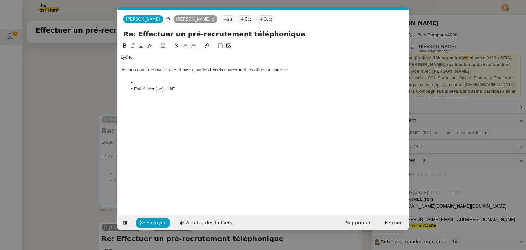
scroll to position [0, 14]
click at [144, 83] on li at bounding box center [266, 82] width 279 height 6
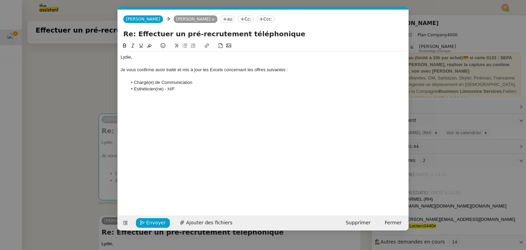
click at [186, 89] on li "Esthéticien(ne) - H/F" at bounding box center [266, 89] width 279 height 6
click at [217, 71] on div "Je vous confirme avoir traité et mis à jour les Excels concernant les offres su…" at bounding box center [262, 70] width 285 height 6
click at [224, 69] on div "Je vous confirme avoir traité et mis à jour les Excels concernant les offres su…" at bounding box center [262, 70] width 285 height 6
click at [223, 69] on div "Je vous confirme avoir traité et mis à jour les Excels concernant les offres su…" at bounding box center [262, 70] width 285 height 6
click at [208, 108] on div "[PERSON_NAME], Je vous confirme avoir traité et mis à jour les Excel concernant…" at bounding box center [262, 123] width 285 height 163
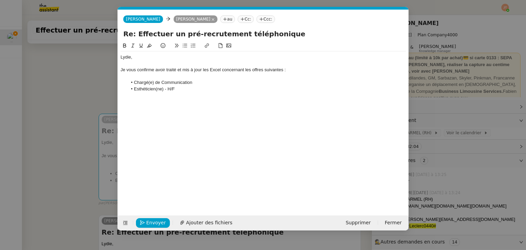
click at [87, 80] on nz-modal-container "Service TA - VOYAGE - PROPOSITION GLOBALE A utiliser dans le cadre de propositi…" at bounding box center [263, 125] width 526 height 250
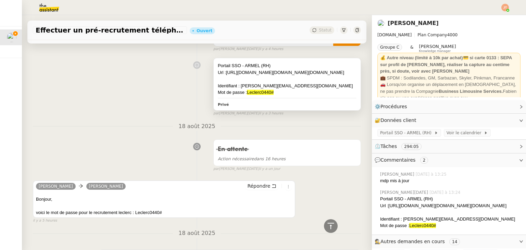
scroll to position [992, 0]
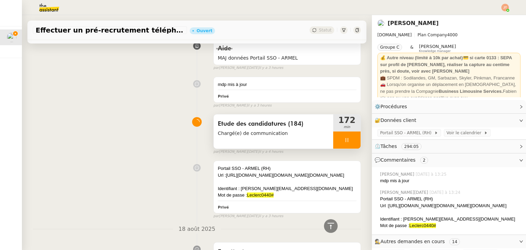
click at [335, 145] on div at bounding box center [346, 139] width 27 height 17
click at [351, 143] on icon at bounding box center [353, 139] width 5 height 5
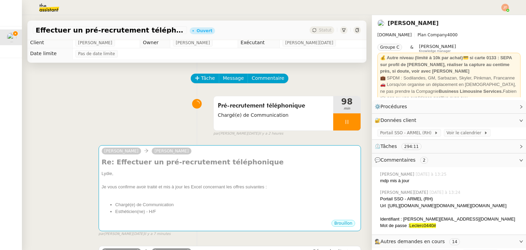
scroll to position [0, 0]
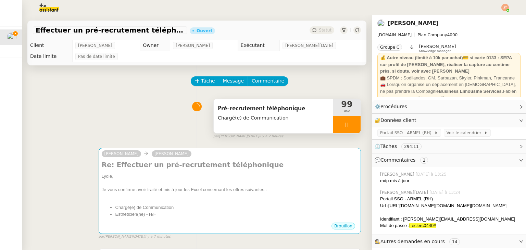
click at [334, 130] on div at bounding box center [346, 124] width 27 height 17
click at [351, 127] on icon at bounding box center [353, 124] width 5 height 5
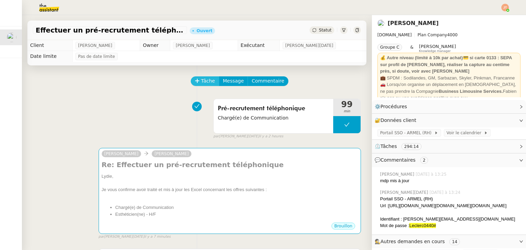
click at [195, 84] on button "Tâche" at bounding box center [205, 81] width 28 height 10
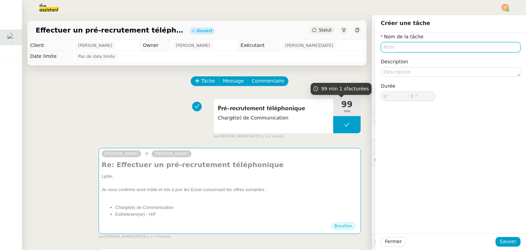
click at [397, 48] on input "text" at bounding box center [451, 47] width 140 height 10
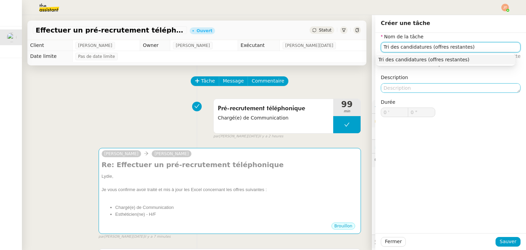
type input "Tri des candidatures (offres restantes)"
click at [386, 88] on textarea at bounding box center [451, 88] width 140 height 10
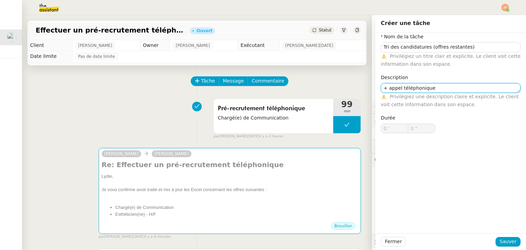
click at [394, 87] on textarea "+ appel téléphonique" at bounding box center [451, 88] width 140 height 10
click at [432, 89] on textarea "+ appels téléphonique" at bounding box center [451, 88] width 140 height 10
type textarea "+ appels téléphoniques"
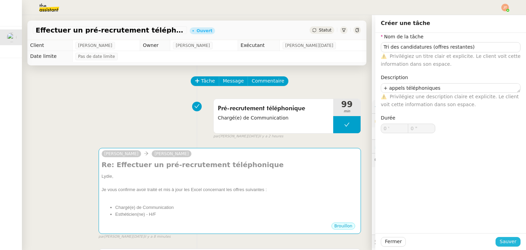
click at [503, 241] on span "Sauver" at bounding box center [507, 241] width 17 height 8
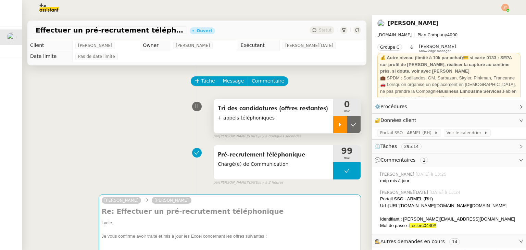
click at [337, 127] on icon at bounding box center [339, 124] width 5 height 5
click at [235, 160] on span "Pré-recrutement téléphonique" at bounding box center [273, 155] width 111 height 10
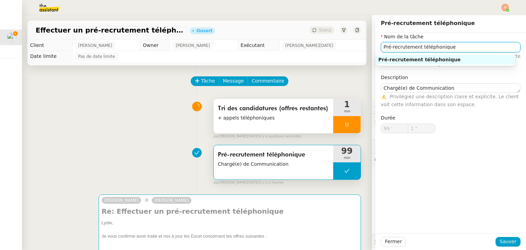
drag, startPoint x: 445, startPoint y: 47, endPoint x: 373, endPoint y: 48, distance: 71.9
click at [375, 48] on div "Nom de la tâche Pré-recrutement téléphonique ⚠️ Privilégiez un titre clair et e…" at bounding box center [450, 88] width 151 height 111
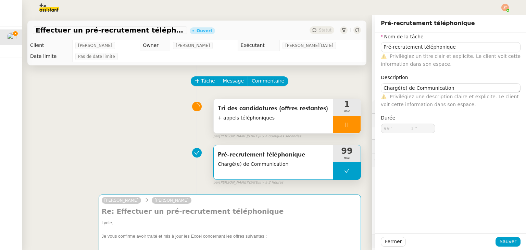
click at [257, 117] on span "+ appels téléphoniques" at bounding box center [273, 118] width 111 height 8
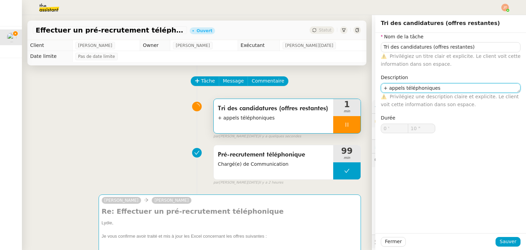
type input "11 ""
drag, startPoint x: 435, startPoint y: 88, endPoint x: 383, endPoint y: 87, distance: 52.0
click at [383, 87] on textarea "+ appels téléphoniques" at bounding box center [451, 88] width 140 height 10
paste textarea "Pré-recrutement téléphonique"
type textarea "+ Pré-recrutement téléphonique"
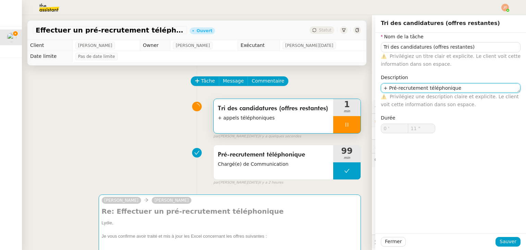
type input "12 ""
type textarea "+ Pré-recrutement téléphonique"
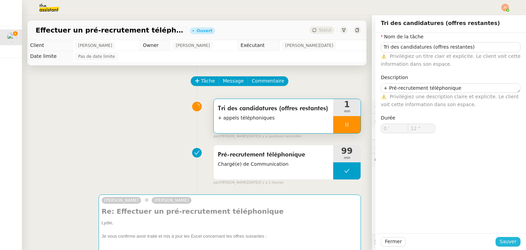
type input "13 ""
click at [509, 240] on span "Sauver" at bounding box center [507, 241] width 17 height 8
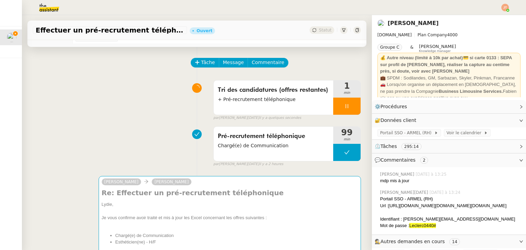
scroll to position [68, 0]
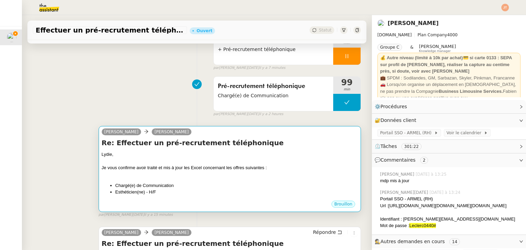
click at [159, 172] on div at bounding box center [230, 174] width 256 height 7
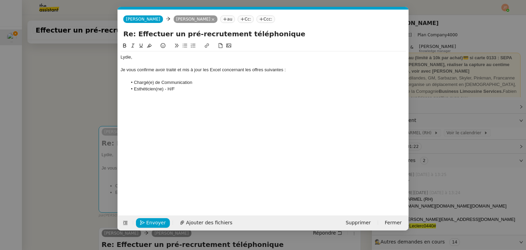
scroll to position [0, 14]
click at [180, 90] on li "Esthéticien(ne) - H/F" at bounding box center [266, 89] width 279 height 6
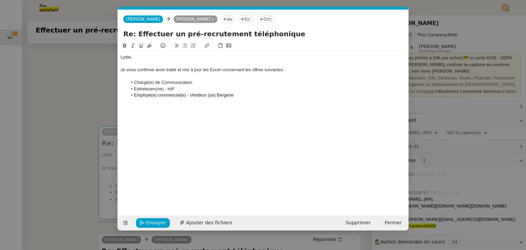
drag, startPoint x: 246, startPoint y: 94, endPoint x: 240, endPoint y: 94, distance: 6.2
click at [240, 94] on li "Employé(e) commercial(e) - Vendeur (se) Bergerie" at bounding box center [266, 95] width 279 height 6
click at [183, 86] on li "Chargé(e) de Communication" at bounding box center [266, 82] width 279 height 6
click at [183, 88] on li "Esthéticien(ne) - H/F" at bounding box center [266, 89] width 279 height 6
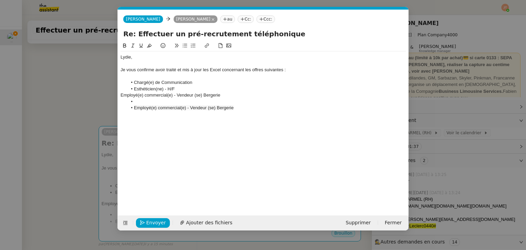
click at [120, 93] on div "Employé(e) commercial(e) - Vendeur (se) Bergerie" at bounding box center [262, 95] width 285 height 6
click at [184, 42] on button at bounding box center [185, 46] width 8 height 8
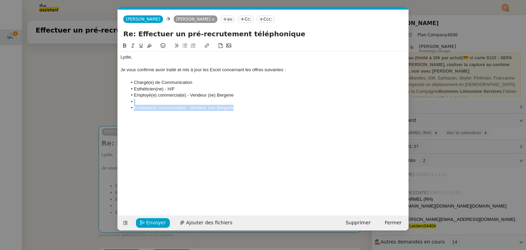
drag, startPoint x: 245, startPoint y: 108, endPoint x: 135, endPoint y: 101, distance: 110.1
click at [135, 101] on ul "Chargé(e) de Communication Esthéticien(ne) - H/F Employé(e) commercial(e) - Ven…" at bounding box center [262, 94] width 285 height 31
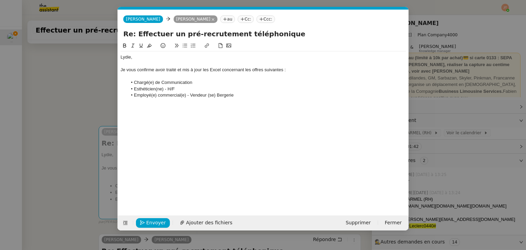
click at [190, 95] on li "Employé(e) commercial(e) - Vendeur (se) Bergerie" at bounding box center [266, 95] width 279 height 6
click at [288, 69] on div "Je vous confirme avoir traité et mis à jour les Excel concernant les offres sui…" at bounding box center [262, 70] width 285 height 6
click at [230, 95] on li "Employé(e) commercial(e) - Vendeur (se) Bergerie" at bounding box center [266, 95] width 279 height 6
click at [234, 96] on li "Employé(e) commercial(e) - Vendeur (se) Bergerie" at bounding box center [266, 95] width 279 height 6
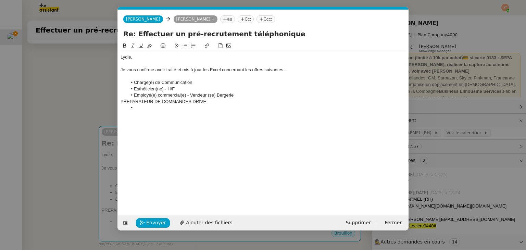
click at [120, 104] on div "PREPARATEUR DE COMMANDES DRIVE" at bounding box center [262, 102] width 285 height 6
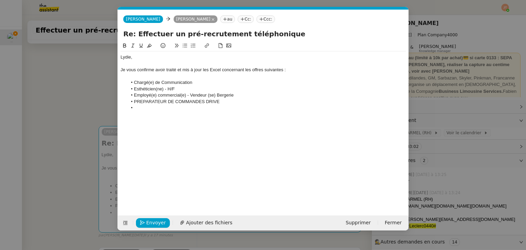
click at [150, 108] on li at bounding box center [266, 108] width 279 height 6
click at [150, 102] on li "PREPARATEUR DE COMMANDES DRIVE" at bounding box center [266, 102] width 279 height 6
click at [257, 102] on li "PREPARATEUR DE COMMANDES DRIVE" at bounding box center [266, 102] width 279 height 6
click at [137, 101] on li "PREPARATEUR DE COMMANDES DRIVE" at bounding box center [266, 102] width 279 height 6
drag, startPoint x: 267, startPoint y: 103, endPoint x: 205, endPoint y: 103, distance: 62.3
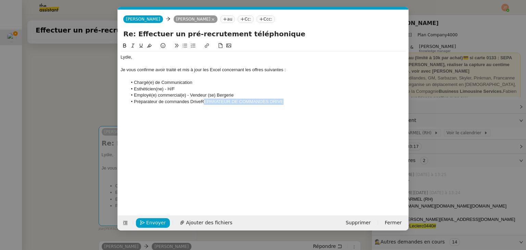
click at [205, 103] on li "Préparateur de commandes DriveREPARATEUR DE COMMANDES DRIVE" at bounding box center [266, 102] width 279 height 6
click at [227, 102] on li "Préparateur de commandes Drive" at bounding box center [266, 102] width 279 height 6
click at [207, 103] on li "Préparateur de commandes Drive" at bounding box center [266, 102] width 279 height 6
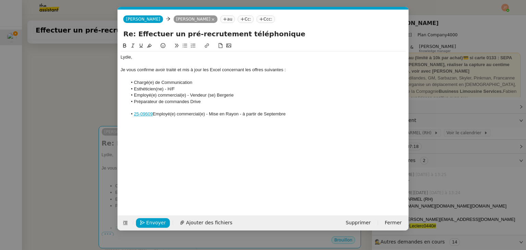
click at [153, 114] on li "25-09609 Employé(e) commercial(e) - Mise en Rayon - à partir de Septembre" at bounding box center [266, 114] width 279 height 6
click at [132, 106] on div at bounding box center [262, 108] width 285 height 6
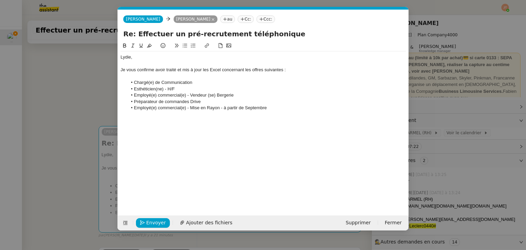
click at [221, 114] on div "[PERSON_NAME], Je vous confirme avoir traité et mis à jour les Excel concernant…" at bounding box center [262, 123] width 285 height 163
click at [252, 106] on li "Employé(e) commercial(e) - Mise en Rayon - à partir de Septembre" at bounding box center [266, 108] width 279 height 6
click at [0, 0] on lt-span "s eptembre" at bounding box center [0, 0] width 0 height 0
click at [196, 106] on li "Employé(e) commercial(e) - Mise en Rayon - à partir de septembre" at bounding box center [266, 108] width 279 height 6
click at [0, 0] on lt-strong "—" at bounding box center [0, 0] width 0 height 0
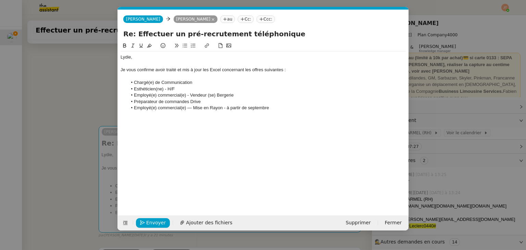
click at [191, 94] on li "Employé(e) commercial(e) - Vendeur (se) Bergerie" at bounding box center [266, 95] width 279 height 6
click at [0, 0] on lt-strong "—" at bounding box center [0, 0] width 0 height 0
click at [207, 132] on div "[PERSON_NAME], Je vous confirme avoir traité et mis à jour les Excel concernant…" at bounding box center [262, 123] width 285 height 163
click at [65, 81] on nz-modal-container "Service TA - VOYAGE - PROPOSITION GLOBALE A utiliser dans le cadre de propositi…" at bounding box center [263, 125] width 526 height 250
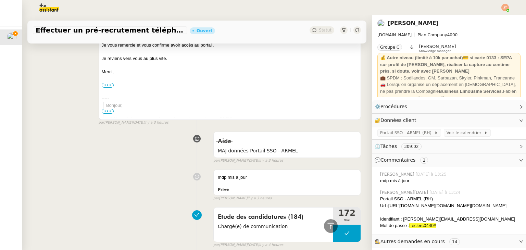
scroll to position [1061, 0]
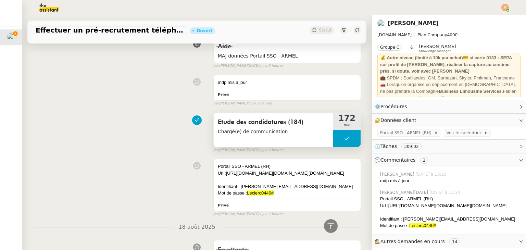
click at [344, 140] on icon at bounding box center [346, 138] width 5 height 4
click at [337, 141] on icon at bounding box center [339, 138] width 5 height 5
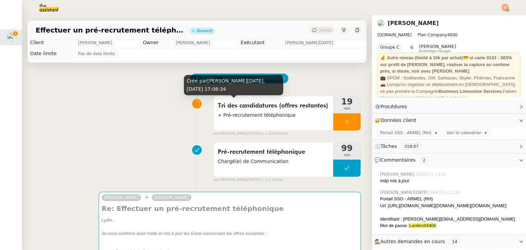
scroll to position [0, 0]
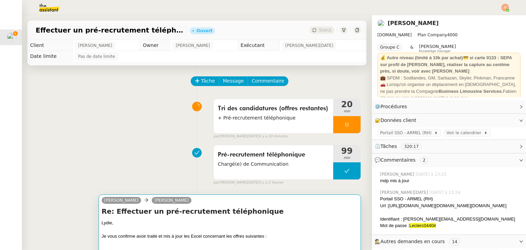
click at [145, 211] on h4 "Re: Effectuer un pré-recrutement téléphonique" at bounding box center [230, 211] width 256 height 10
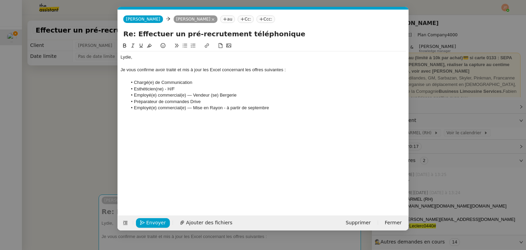
scroll to position [0, 14]
click at [271, 108] on li "Employé(e) commercial(e) — Mise en Rayon - à partir de septembre" at bounding box center [266, 108] width 279 height 6
click at [121, 112] on div "Responsable Frais LS" at bounding box center [262, 114] width 285 height 6
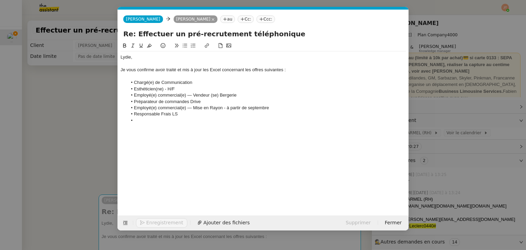
click at [145, 122] on li at bounding box center [266, 120] width 279 height 6
click at [93, 90] on nz-modal-container "Service TA - VOYAGE - PROPOSITION GLOBALE A utiliser dans le cadre de propositi…" at bounding box center [263, 125] width 526 height 250
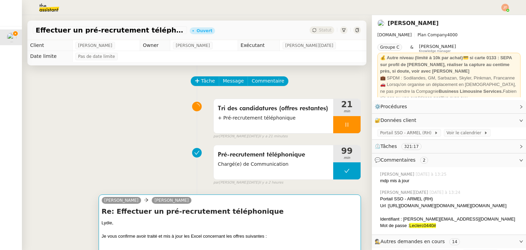
click at [146, 219] on div "Re: Effectuer un pré-recrutement téléphonique [PERSON_NAME], Je vous confirme a…" at bounding box center [230, 253] width 256 height 95
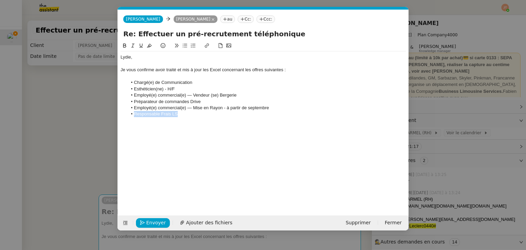
drag, startPoint x: 179, startPoint y: 115, endPoint x: 133, endPoint y: 114, distance: 46.5
click at [133, 114] on li "Responsable Frais LS" at bounding box center [266, 114] width 279 height 6
drag, startPoint x: 90, startPoint y: 72, endPoint x: 91, endPoint y: 78, distance: 5.5
click at [90, 72] on nz-modal-container "Service TA - VOYAGE - PROPOSITION GLOBALE A utiliser dans le cadre de propositi…" at bounding box center [263, 125] width 526 height 250
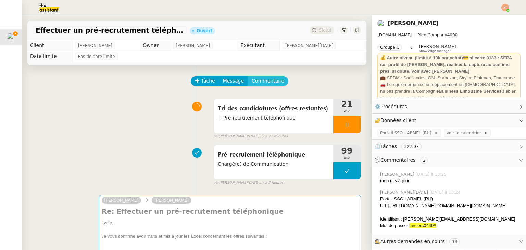
click at [257, 80] on span "Commentaire" at bounding box center [268, 81] width 33 height 8
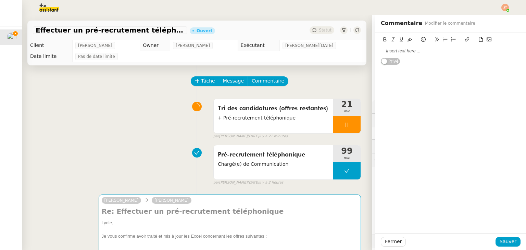
click at [392, 50] on div at bounding box center [451, 51] width 140 height 6
click at [499, 242] on span "Sauver" at bounding box center [507, 241] width 17 height 8
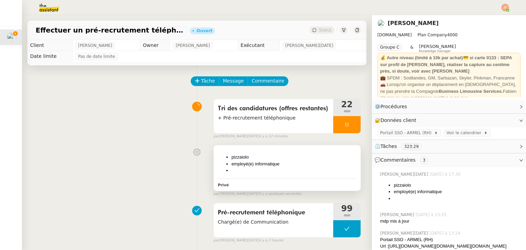
click at [251, 168] on li at bounding box center [293, 170] width 125 height 7
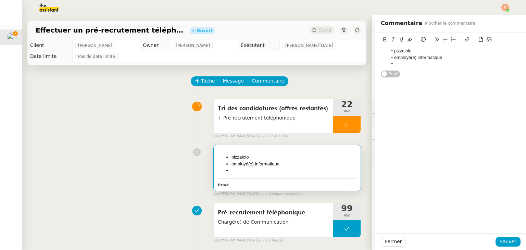
click at [398, 67] on div "pizzaiolo employé(e) informatique" at bounding box center [451, 57] width 140 height 24
click at [505, 245] on span "Sauver" at bounding box center [507, 241] width 17 height 8
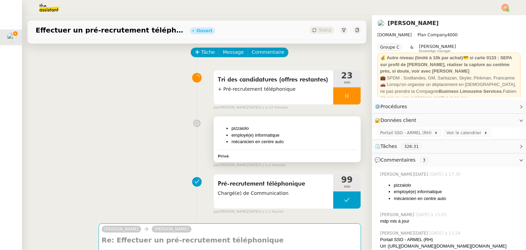
scroll to position [137, 0]
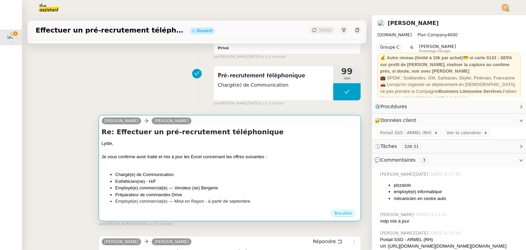
click at [193, 171] on div "[PERSON_NAME], Je vous confirme avoir traité et mis à jour les Excel concernant…" at bounding box center [230, 172] width 256 height 65
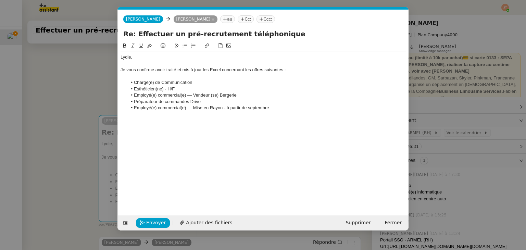
scroll to position [0, 14]
click at [272, 107] on li "Employé(e) commercial(e) — Mise en Rayon - à partir de septembre" at bounding box center [266, 108] width 279 height 6
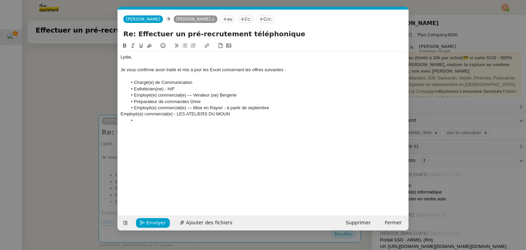
click at [120, 113] on div "Employé(e) commercial(e) - LES ATELIERS DU MOUN" at bounding box center [262, 114] width 285 height 6
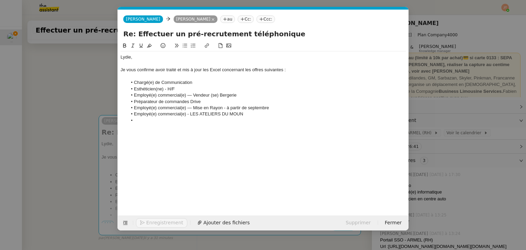
click at [145, 121] on li at bounding box center [266, 120] width 279 height 6
click at [189, 116] on li "Employé(e) commercial(e) - LES ATELIERS DU MOUN" at bounding box center [266, 114] width 279 height 6
click at [0, 0] on lt-strong "—" at bounding box center [0, 0] width 0 height 0
click at [247, 116] on li "Employé(e) commercial(e) — LES ATELIERS DU MOUN" at bounding box center [266, 114] width 279 height 6
click at [49, 94] on nz-modal-container "Service TA - VOYAGE - PROPOSITION GLOBALE A utiliser dans le cadre de propositi…" at bounding box center [263, 125] width 526 height 250
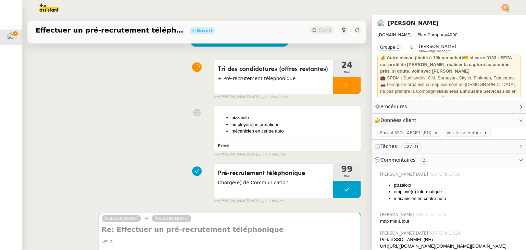
scroll to position [34, 0]
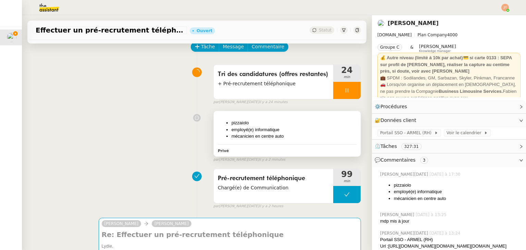
click at [250, 130] on li "employé(e) informatique" at bounding box center [293, 129] width 125 height 7
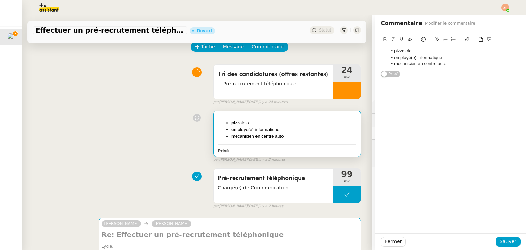
click at [444, 67] on div "pizzaiolo employé(e) informatique mécanicien en centre auto" at bounding box center [451, 57] width 140 height 24
click at [446, 58] on li "employé(e) informatique" at bounding box center [453, 57] width 133 height 6
click at [447, 61] on li "mécanicien en centre auto" at bounding box center [453, 64] width 133 height 6
click at [468, 69] on li "Chargé(e) de projet urbanisme et architecture" at bounding box center [453, 70] width 133 height 6
click at [504, 240] on span "Sauver" at bounding box center [507, 241] width 17 height 8
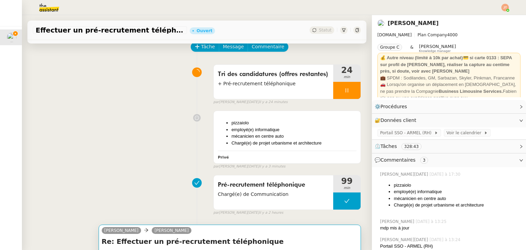
click at [203, 236] on div "[PERSON_NAME]" at bounding box center [230, 231] width 256 height 10
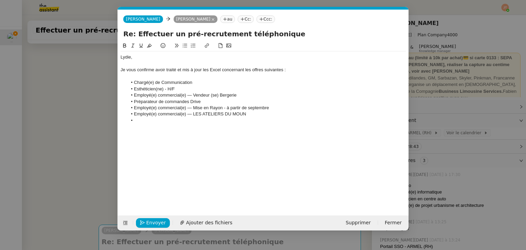
scroll to position [0, 14]
click at [188, 124] on div "[PERSON_NAME], Je vous confirme avoir traité et mis à jour les Excel concernant…" at bounding box center [262, 88] width 285 height 75
click at [65, 85] on nz-modal-container "Service TA - VOYAGE - PROPOSITION GLOBALE A utiliser dans le cadre de propositi…" at bounding box center [263, 125] width 526 height 250
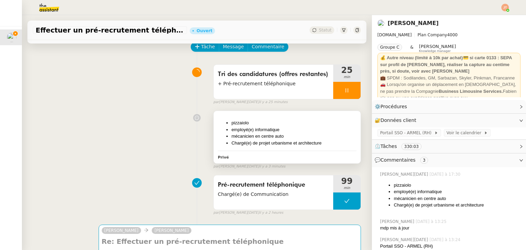
click at [288, 132] on li "employé(e) informatique" at bounding box center [293, 129] width 125 height 7
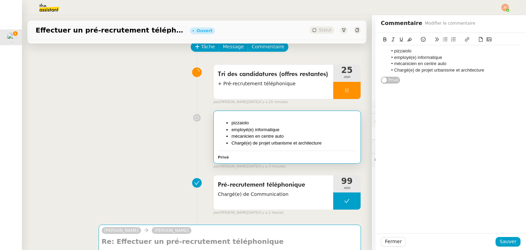
click at [483, 73] on div "pizzaiolo employé(e) informatique mécanicien en centre auto Chargé(e) de projet…" at bounding box center [451, 60] width 140 height 31
click at [504, 240] on span "Sauver" at bounding box center [507, 241] width 17 height 8
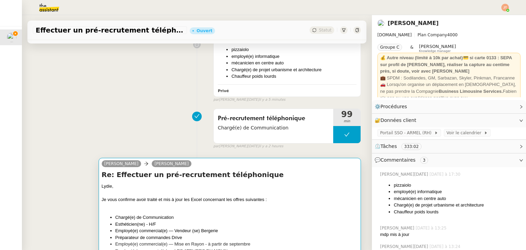
scroll to position [171, 0]
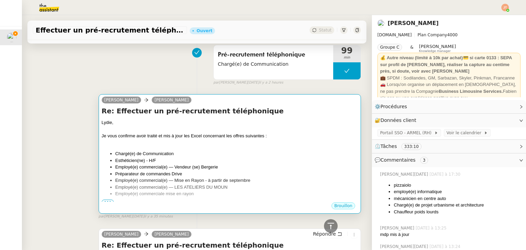
click at [179, 193] on li "Employé(e) commerciale mise en rayon" at bounding box center [236, 193] width 242 height 7
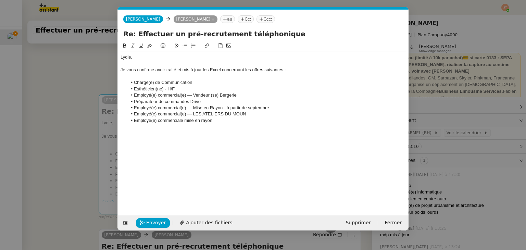
scroll to position [0, 14]
click at [63, 121] on nz-modal-container "Service TA - VOYAGE - PROPOSITION GLOBALE A utiliser dans le cadre de propositi…" at bounding box center [263, 125] width 526 height 250
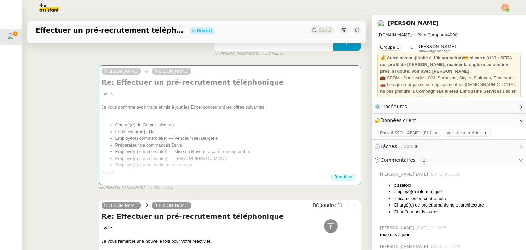
scroll to position [205, 0]
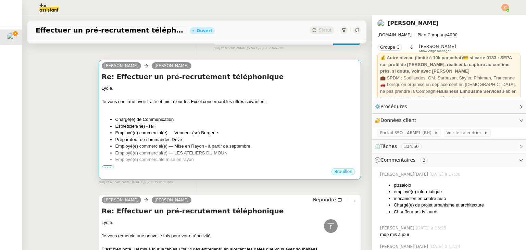
click at [203, 134] on li "Employé(e) commercial(e) — Vendeur (se) Bergerie" at bounding box center [236, 132] width 242 height 7
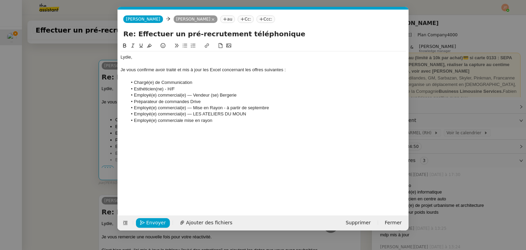
scroll to position [0, 14]
click at [211, 94] on li "Employé(e) commercial(e) — Vendeur (se) Bergerie" at bounding box center [266, 95] width 279 height 6
click at [249, 134] on div "[PERSON_NAME], Je vous confirme avoir traité et mis à jour les Excel concernant…" at bounding box center [262, 123] width 285 height 163
click at [74, 106] on nz-modal-container "Service TA - VOYAGE - PROPOSITION GLOBALE A utiliser dans le cadre de propositi…" at bounding box center [263, 125] width 526 height 250
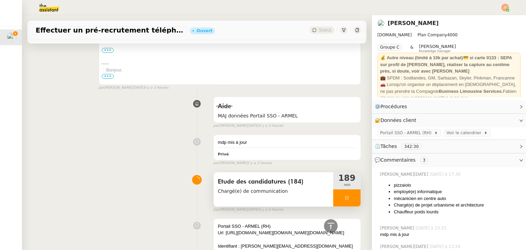
scroll to position [1198, 0]
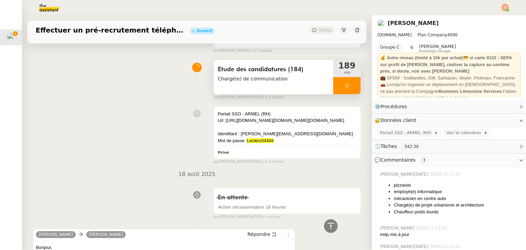
click at [333, 91] on div at bounding box center [346, 85] width 27 height 17
click at [347, 90] on button at bounding box center [354, 85] width 14 height 17
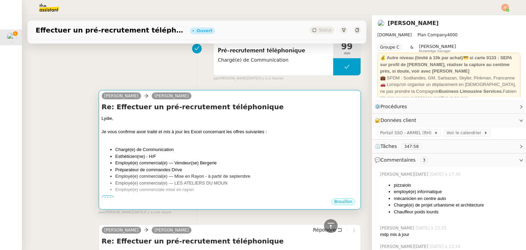
scroll to position [171, 0]
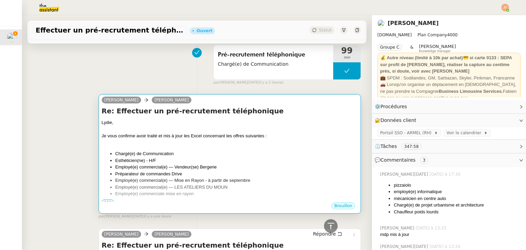
click at [142, 155] on li "Chargé(e) de Communication" at bounding box center [236, 153] width 242 height 7
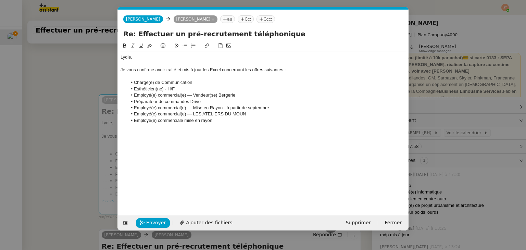
scroll to position [0, 14]
click at [221, 123] on li "Employé(e) commerciale mise en rayon" at bounding box center [266, 120] width 279 height 6
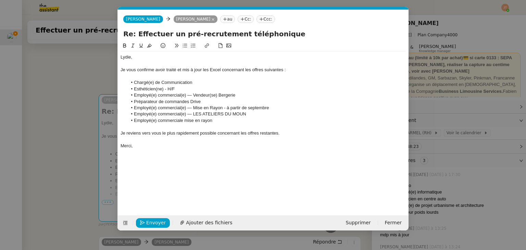
click at [162, 144] on div "Merci," at bounding box center [262, 146] width 285 height 6
click at [74, 116] on nz-modal-container "Service TA - VOYAGE - PROPOSITION GLOBALE A utiliser dans le cadre de propositi…" at bounding box center [263, 125] width 526 height 250
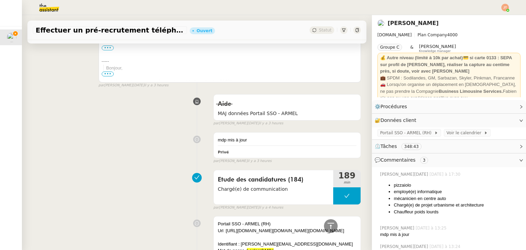
scroll to position [1232, 0]
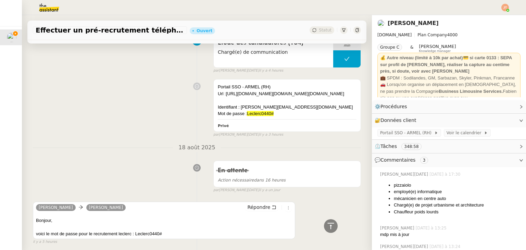
click at [179, 123] on div "Portail SSO - ARMEL (RH) Url :[URL][DOMAIN_NAME][DOMAIN_NAME][DOMAIN_NAME] Iden…" at bounding box center [197, 106] width 328 height 61
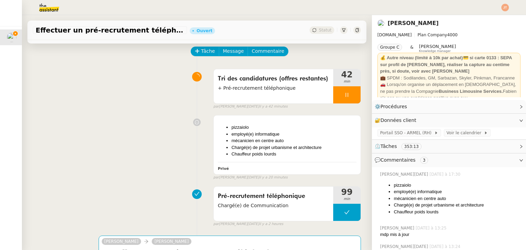
scroll to position [137, 0]
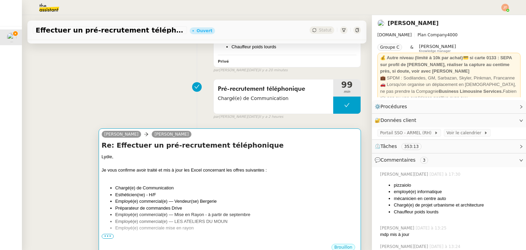
click at [150, 176] on div at bounding box center [230, 176] width 256 height 7
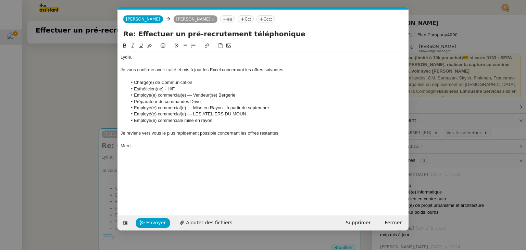
scroll to position [0, 14]
click at [154, 225] on span "Envoyer" at bounding box center [156, 223] width 20 height 8
click at [154, 225] on span "Confirmer l'envoi" at bounding box center [166, 223] width 41 height 8
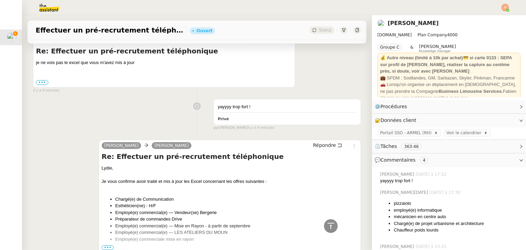
scroll to position [68, 0]
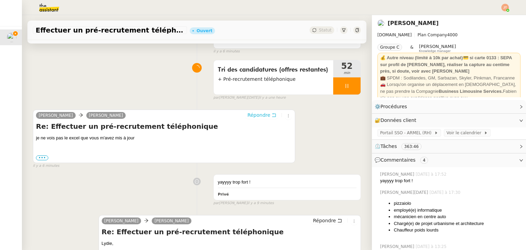
click at [247, 115] on span "Répondre" at bounding box center [258, 115] width 23 height 7
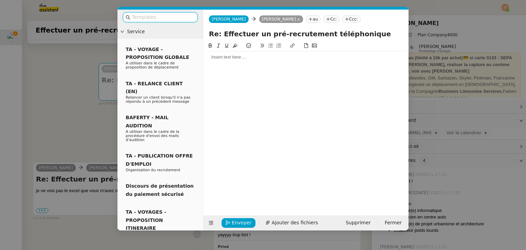
click at [222, 55] on div at bounding box center [305, 57] width 199 height 6
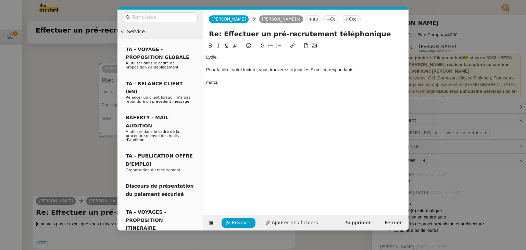
click at [209, 82] on div "merci," at bounding box center [305, 82] width 199 height 6
click at [283, 222] on span "Ajouter des fichiers" at bounding box center [294, 223] width 46 height 8
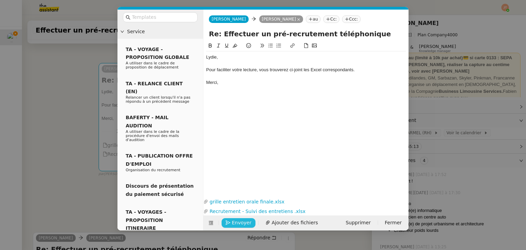
click at [241, 224] on span "Envoyer" at bounding box center [242, 223] width 20 height 8
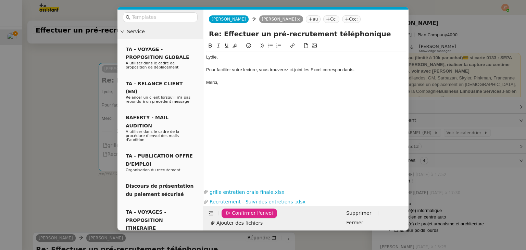
click at [241, 217] on span "Confirmer l'envoi" at bounding box center [252, 213] width 41 height 8
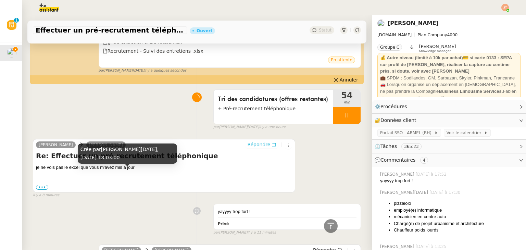
scroll to position [34, 0]
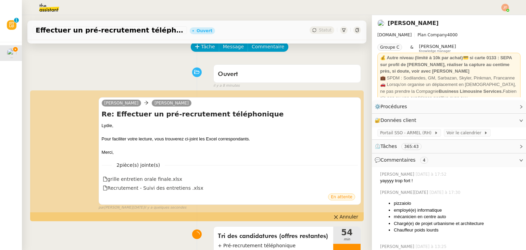
click at [353, 29] on div at bounding box center [357, 30] width 8 height 8
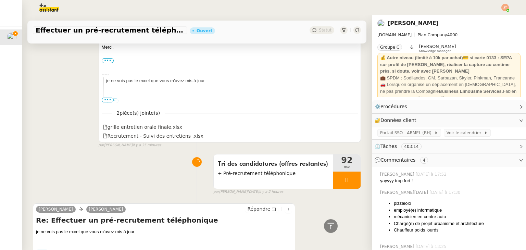
scroll to position [137, 0]
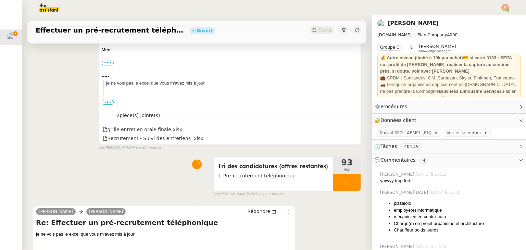
click at [337, 186] on div at bounding box center [346, 182] width 27 height 17
click at [347, 187] on button at bounding box center [354, 182] width 14 height 17
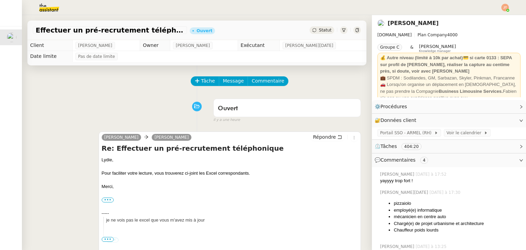
click at [504, 8] on img at bounding box center [505, 8] width 8 height 8
click at [319, 31] on span "Statut" at bounding box center [325, 30] width 13 height 5
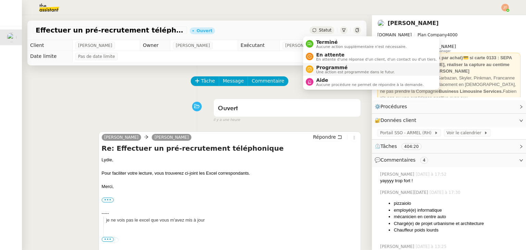
click at [320, 67] on span "Programmé" at bounding box center [355, 67] width 79 height 5
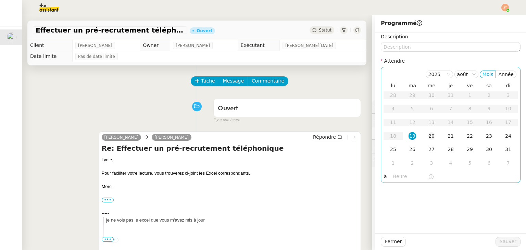
click at [427, 136] on div "20" at bounding box center [431, 136] width 8 height 8
click at [400, 176] on input "text" at bounding box center [409, 176] width 35 height 8
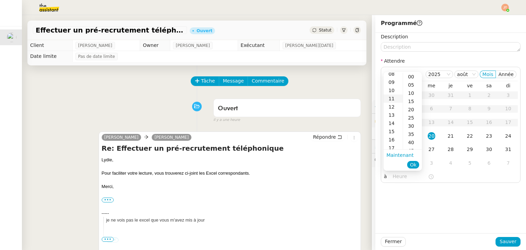
click at [392, 100] on div "11" at bounding box center [392, 98] width 19 height 8
click at [410, 127] on div "30" at bounding box center [412, 126] width 19 height 8
type input "11:30"
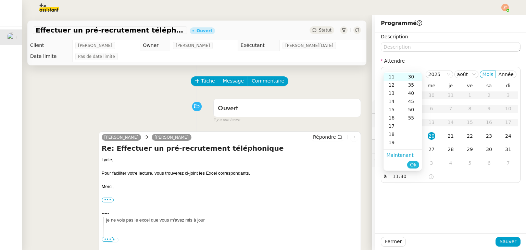
click at [414, 166] on span "Ok" at bounding box center [413, 164] width 7 height 7
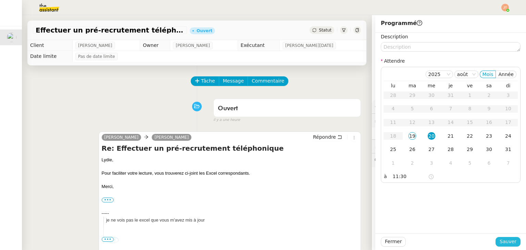
click at [501, 242] on span "Sauver" at bounding box center [507, 241] width 17 height 8
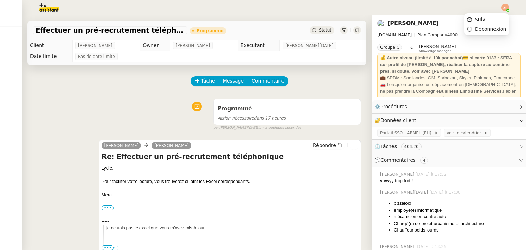
click at [505, 8] on img at bounding box center [505, 8] width 8 height 8
click at [486, 17] on span "Suivi" at bounding box center [481, 19] width 12 height 5
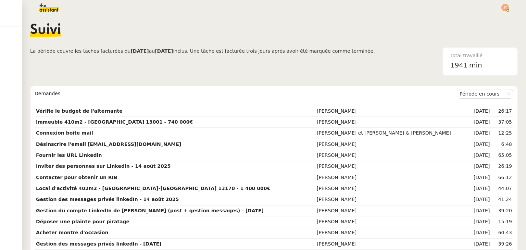
click at [190, 73] on span "La période couvre les tâches facturées du [DATE] au [DATE] inclus. Une tâche es…" at bounding box center [202, 61] width 345 height 28
click at [105, 61] on span "La période couvre les tâches facturées du [DATE] au [DATE] inclus. Une tâche es…" at bounding box center [202, 61] width 345 height 28
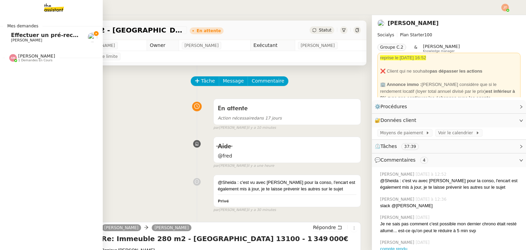
click at [38, 37] on span "Effectuer un pré-recrutement téléphonique" at bounding box center [77, 35] width 133 height 7
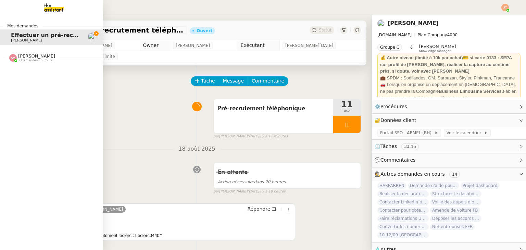
click at [38, 64] on div "Amyna Mehrez 1 demandes en cours" at bounding box center [51, 55] width 103 height 20
click at [40, 62] on span "1 demandes en cours" at bounding box center [35, 61] width 34 height 4
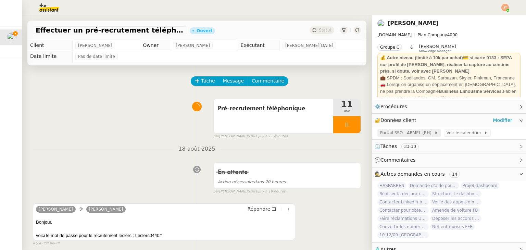
click at [406, 136] on span "Portail SSO - ARMEL (RH)" at bounding box center [407, 132] width 54 height 7
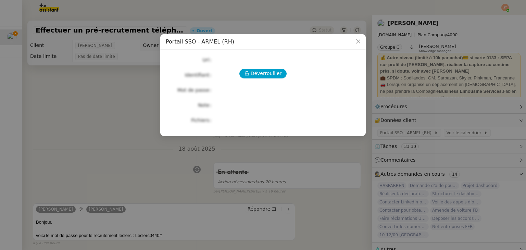
click at [266, 80] on div "Déverrouiller Url Identifiant Mot de passe Note Fichiers Upload" at bounding box center [263, 90] width 194 height 70
click at [265, 74] on span "Déverrouiller" at bounding box center [265, 73] width 31 height 8
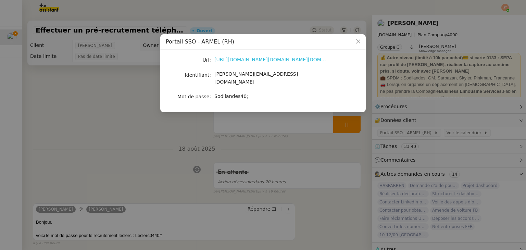
click at [250, 59] on link "[URL][DOMAIN_NAME][DOMAIN_NAME][DOMAIN_NAME]" at bounding box center [280, 59] width 133 height 5
